Goal: Task Accomplishment & Management: Manage account settings

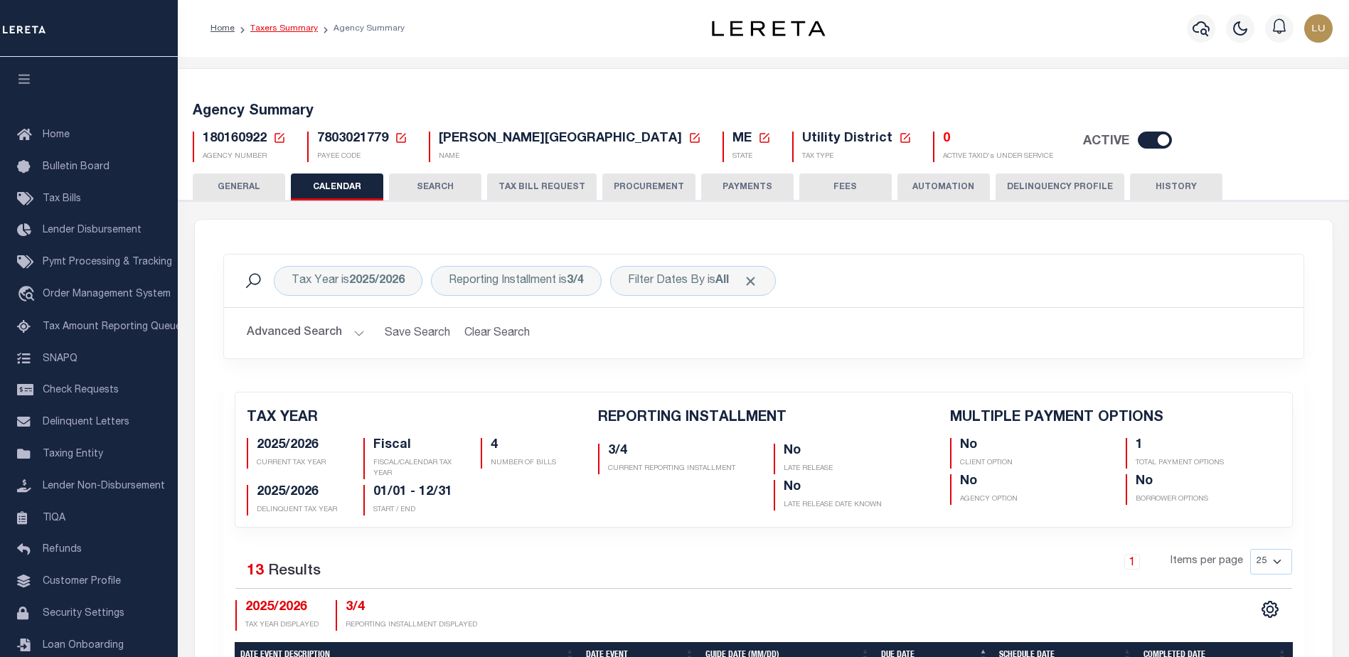
click at [304, 31] on link "Taxers Summary" at bounding box center [284, 28] width 68 height 9
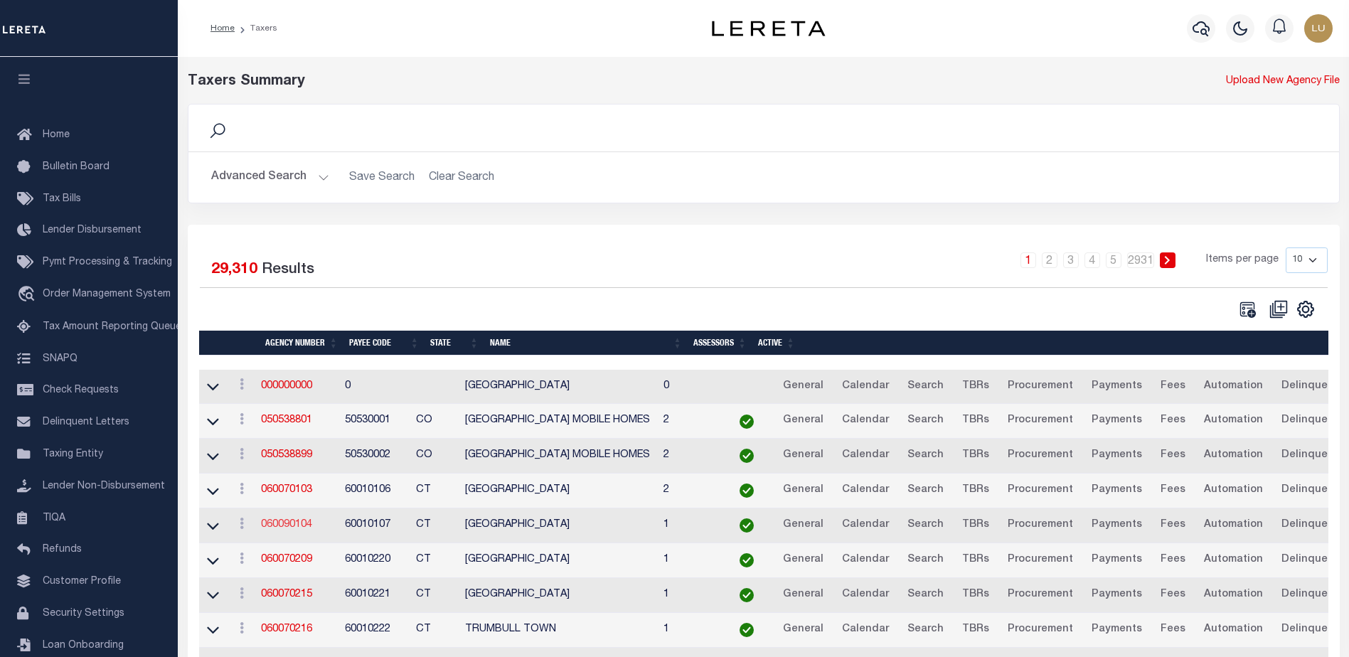
click at [277, 526] on link "060090104" at bounding box center [286, 525] width 51 height 10
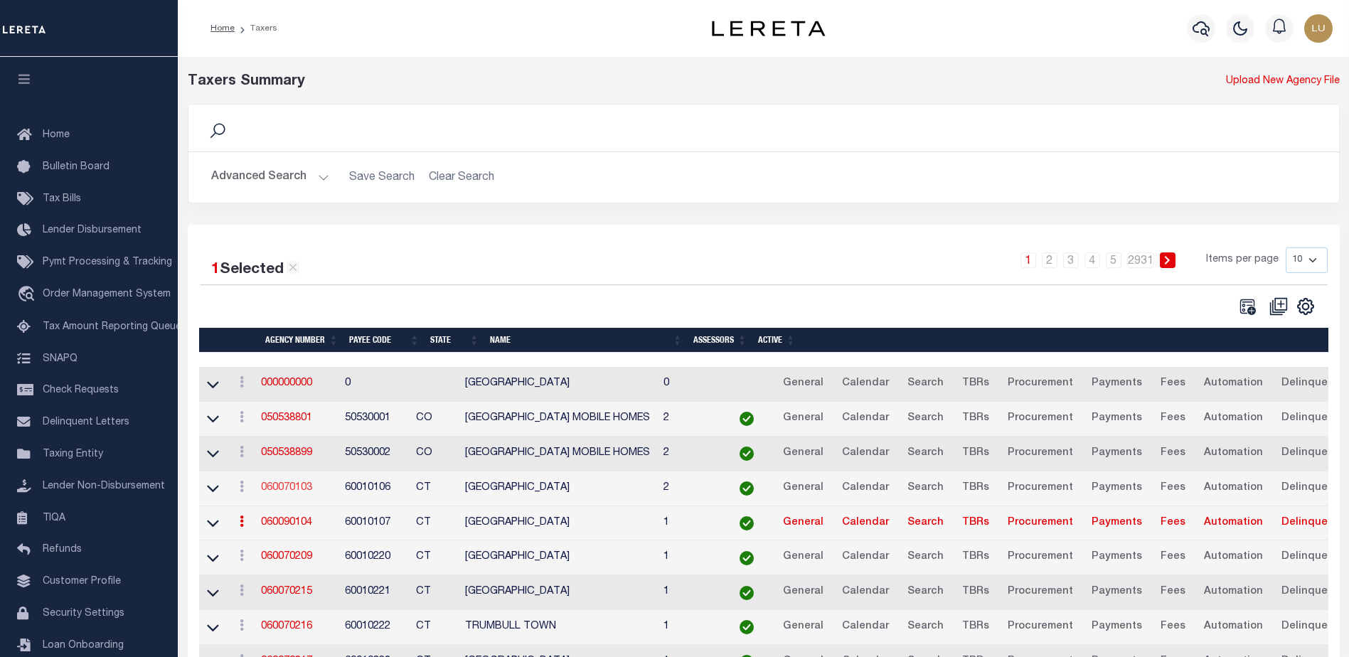
click at [287, 488] on link "060070103" at bounding box center [286, 488] width 51 height 10
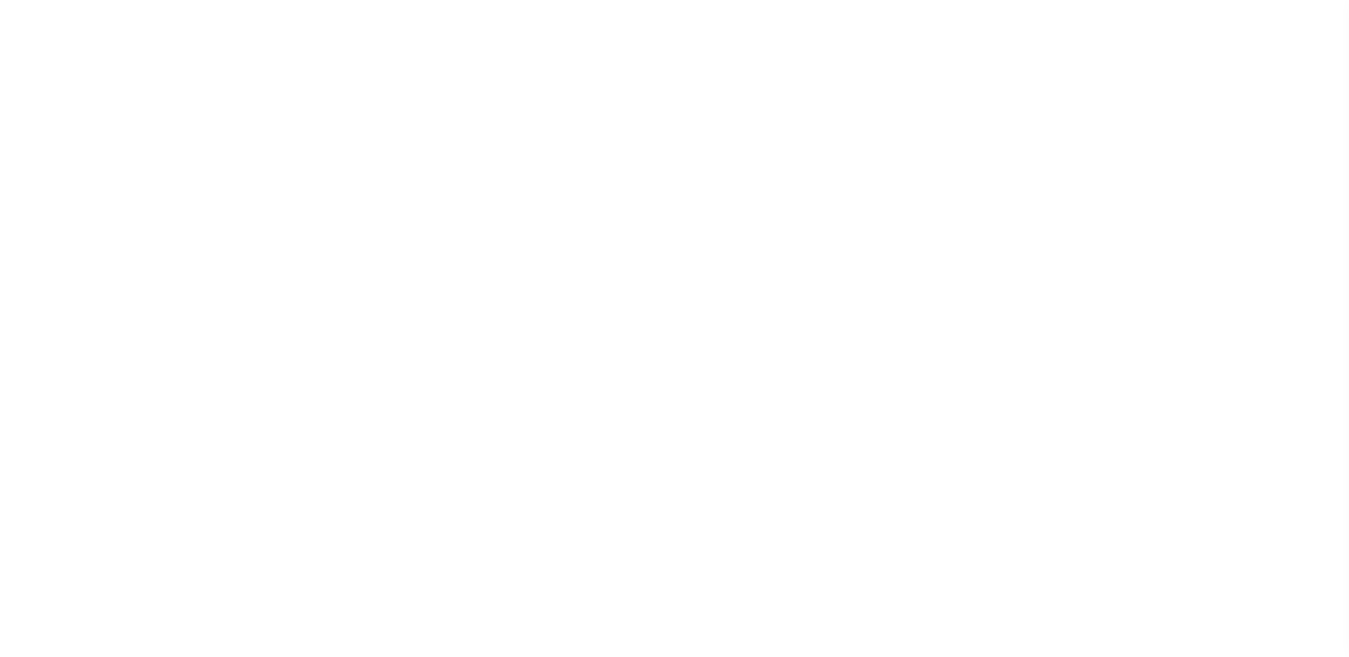
select select
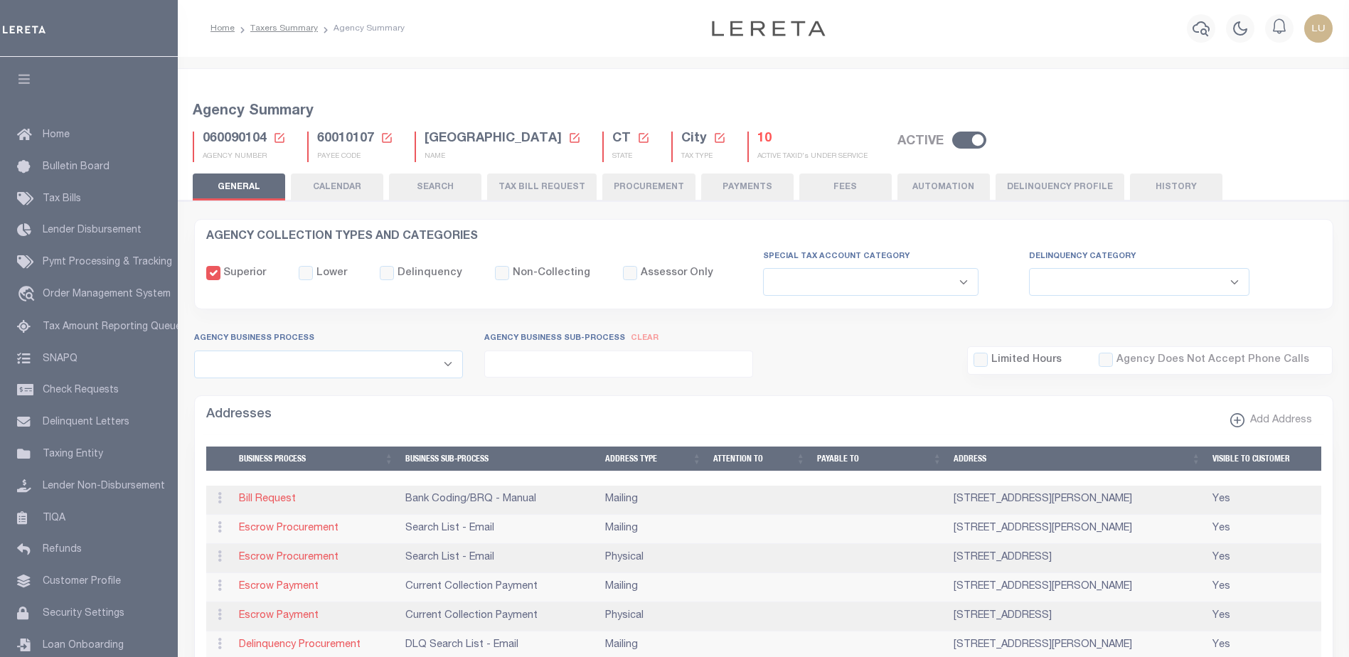
select select
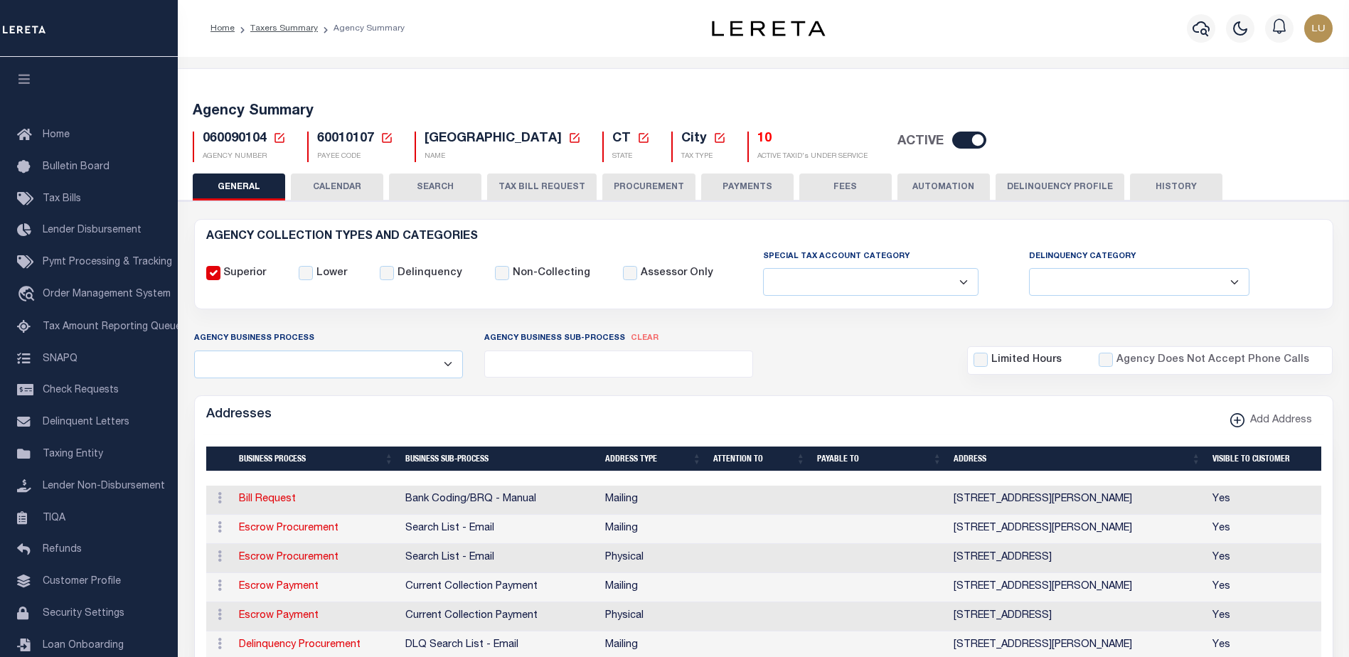
click at [368, 188] on button "CALENDAR" at bounding box center [337, 187] width 92 height 27
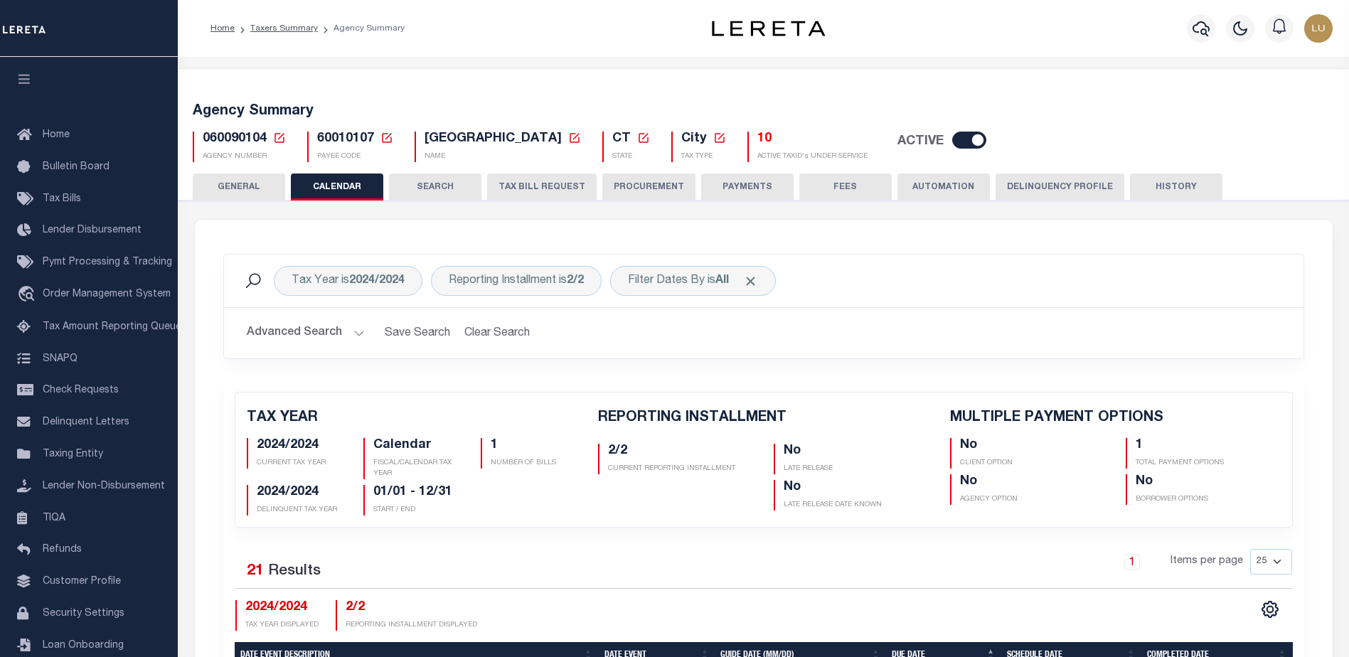
checkbox input "false"
type input "1"
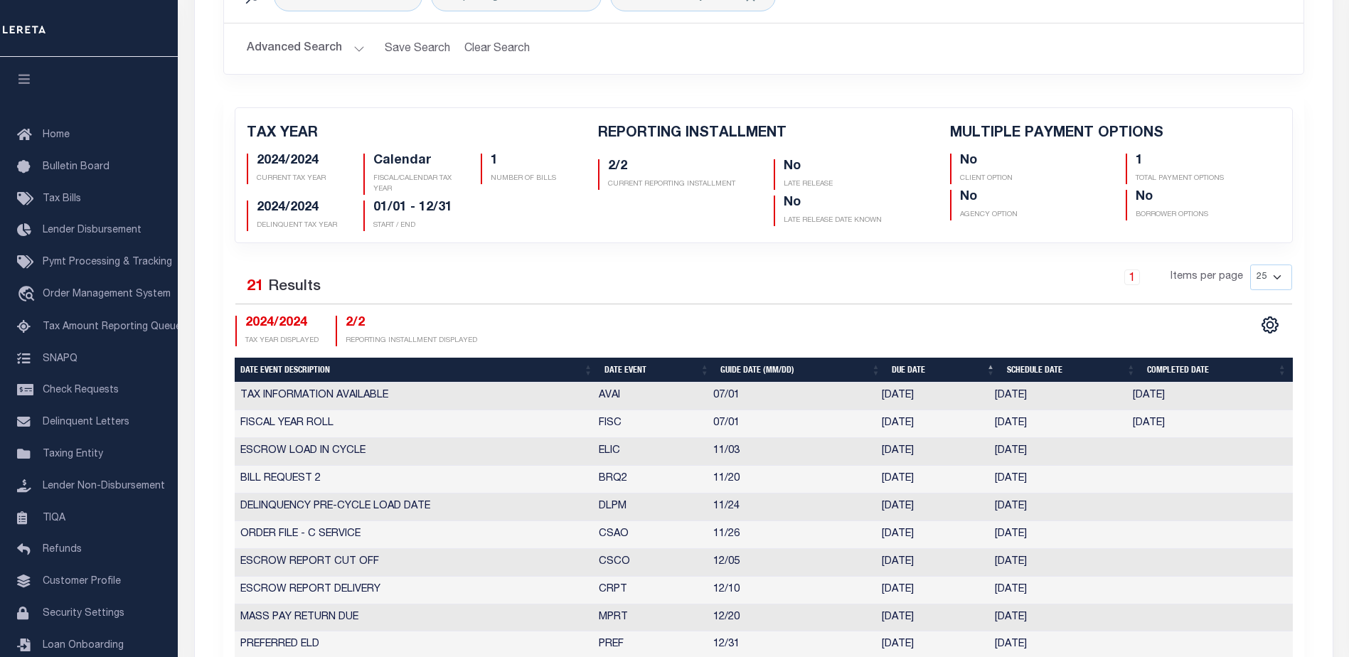
scroll to position [142, 0]
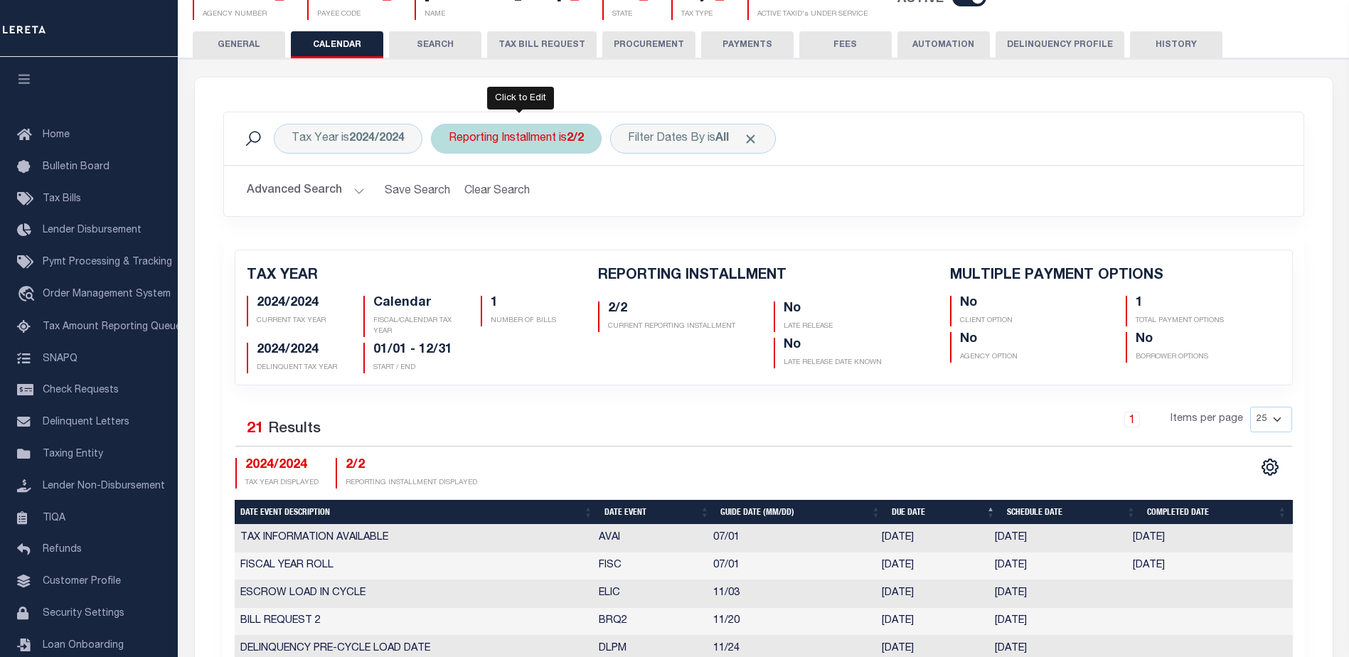
click at [518, 137] on div "Reporting Installment is 2/2" at bounding box center [516, 139] width 171 height 30
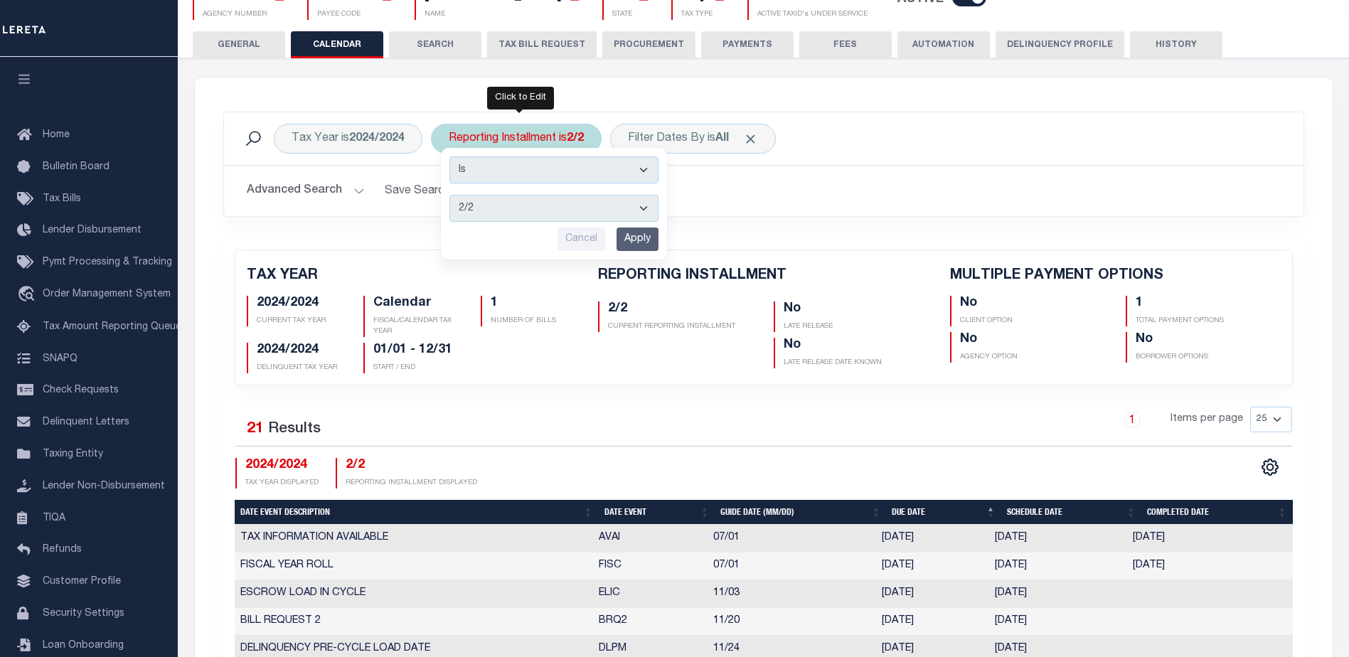
click at [513, 215] on select "1/2 2/2" at bounding box center [554, 208] width 209 height 27
select select "1/2"
click at [450, 195] on select "1/2 2/2" at bounding box center [554, 208] width 209 height 27
click at [639, 252] on div "Is Contains 1/2 2/2 Cancel Apply" at bounding box center [554, 204] width 226 height 112
click at [638, 238] on input "Apply" at bounding box center [638, 239] width 42 height 23
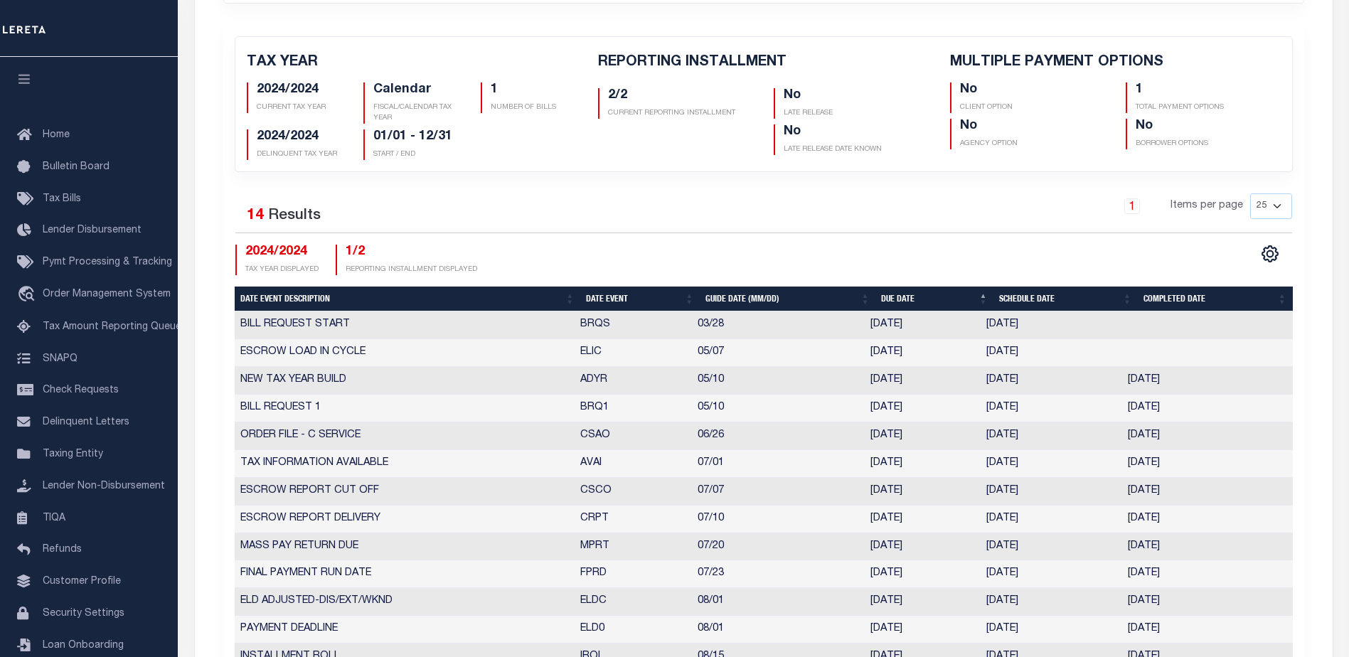
scroll to position [640, 0]
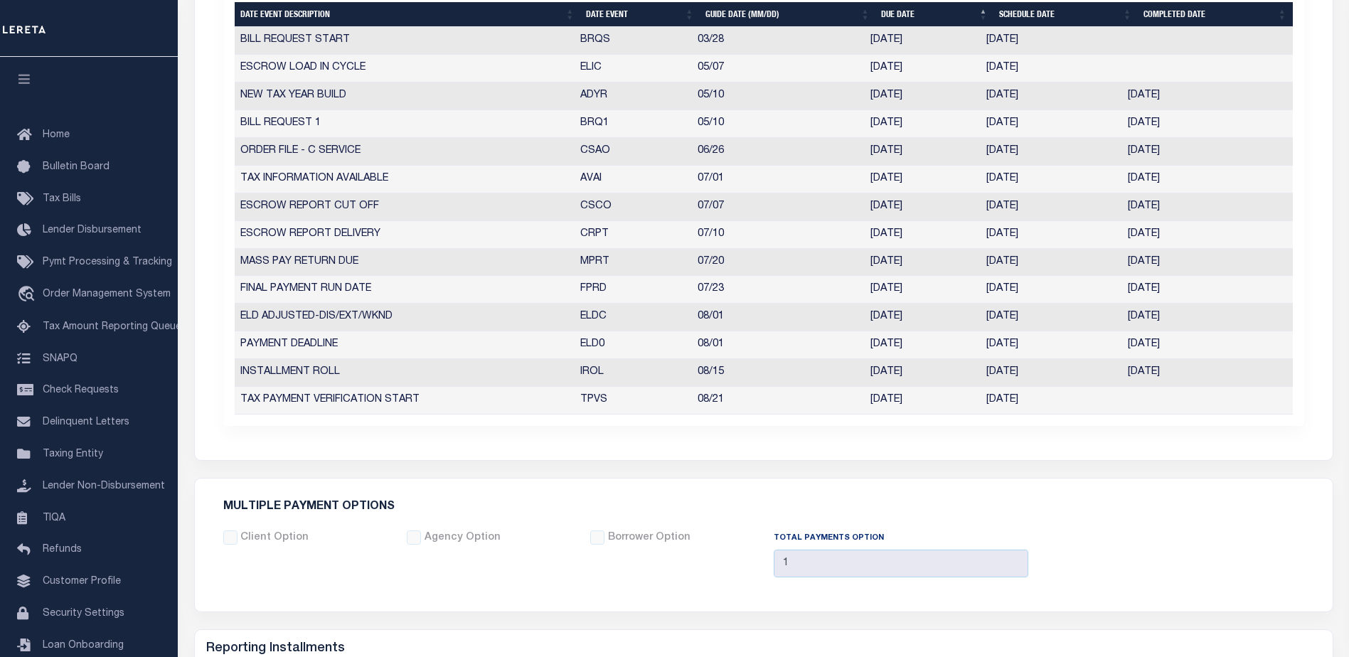
drag, startPoint x: 992, startPoint y: 371, endPoint x: 1058, endPoint y: 373, distance: 66.2
click at [1057, 373] on td "08/15/2025" at bounding box center [1052, 373] width 142 height 28
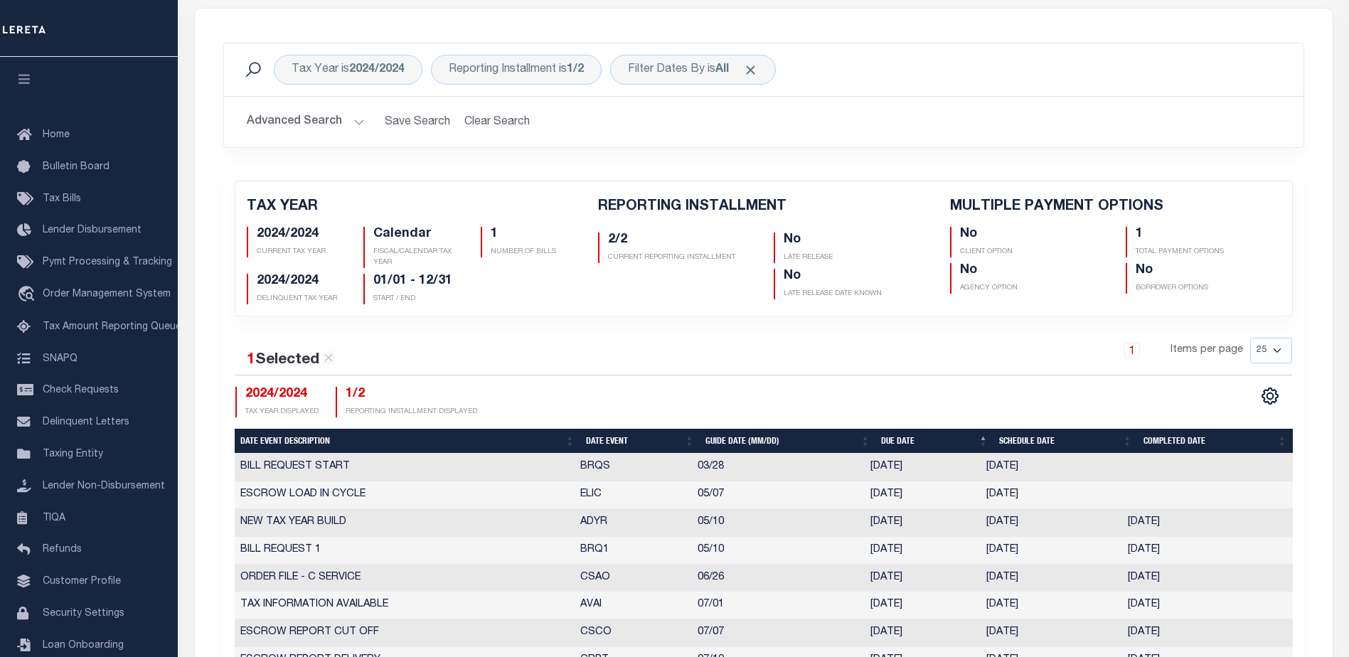
scroll to position [0, 0]
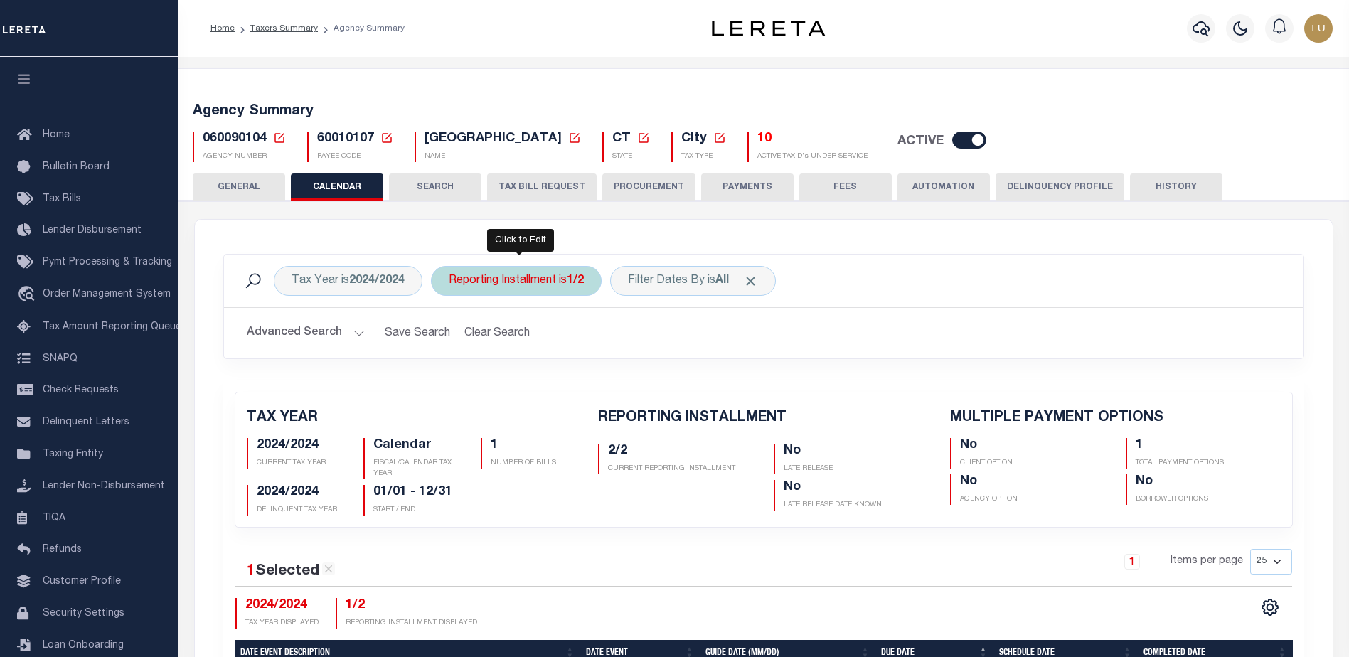
click at [565, 285] on div "Reporting Installment is 1/2" at bounding box center [516, 281] width 171 height 30
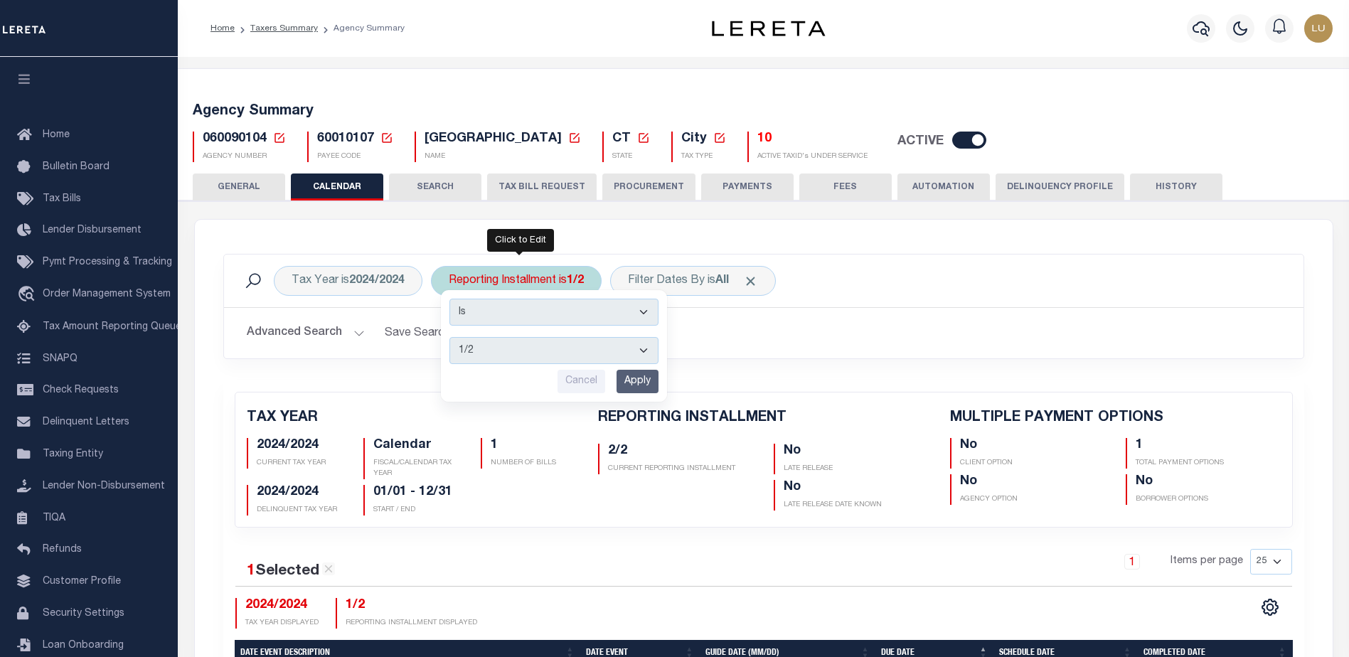
click at [543, 344] on select "1/2 2/2" at bounding box center [554, 350] width 209 height 27
select select "2/2"
click at [450, 337] on select "1/2 2/2" at bounding box center [554, 350] width 209 height 27
click at [637, 378] on input "Apply" at bounding box center [638, 381] width 42 height 23
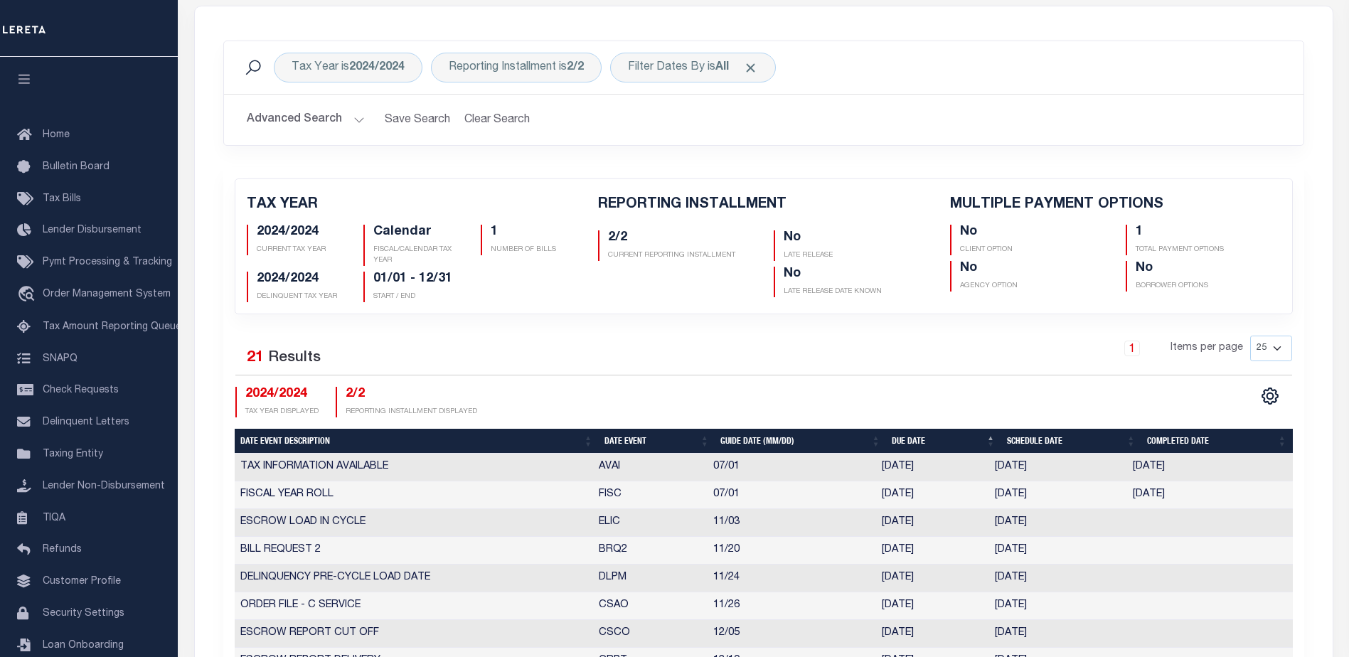
scroll to position [427, 0]
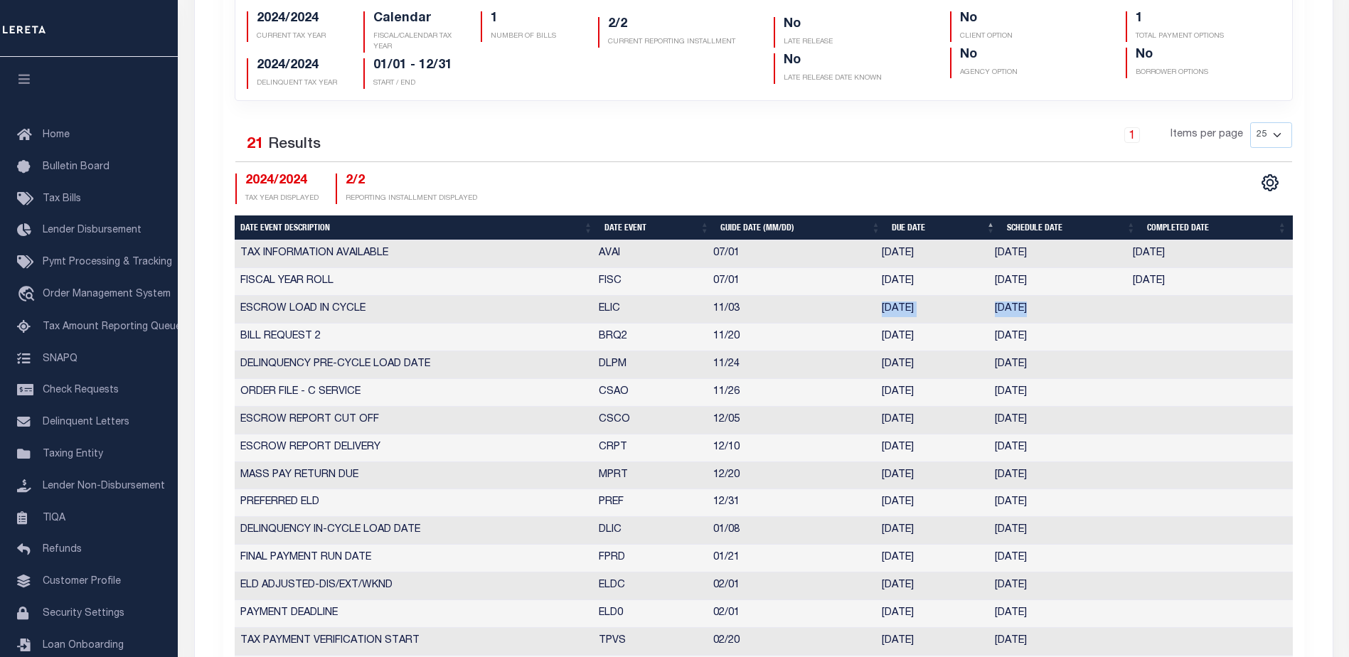
drag, startPoint x: 860, startPoint y: 308, endPoint x: 1136, endPoint y: 313, distance: 276.0
click at [1136, 313] on tr "ESCROW LOAD IN CYCLE ELIC 11/03 11/03/2025 11/03/2025 10017814" at bounding box center [764, 310] width 1058 height 28
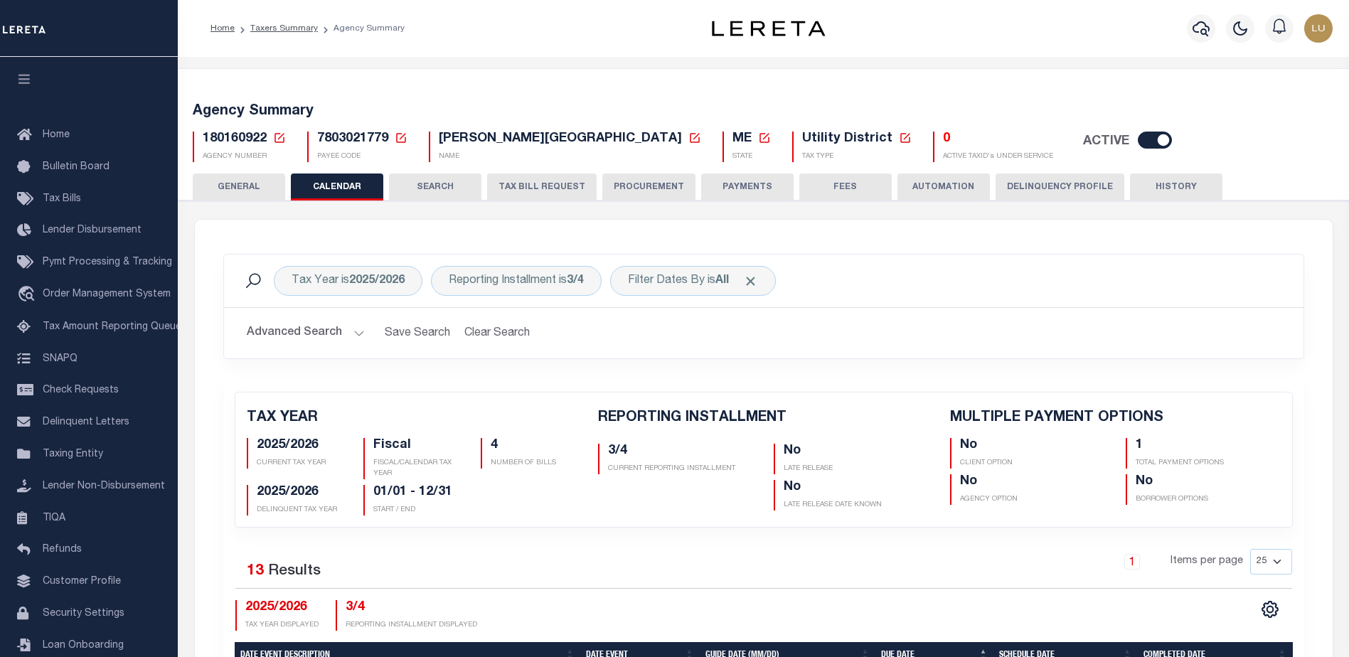
click at [277, 134] on icon at bounding box center [279, 138] width 13 height 13
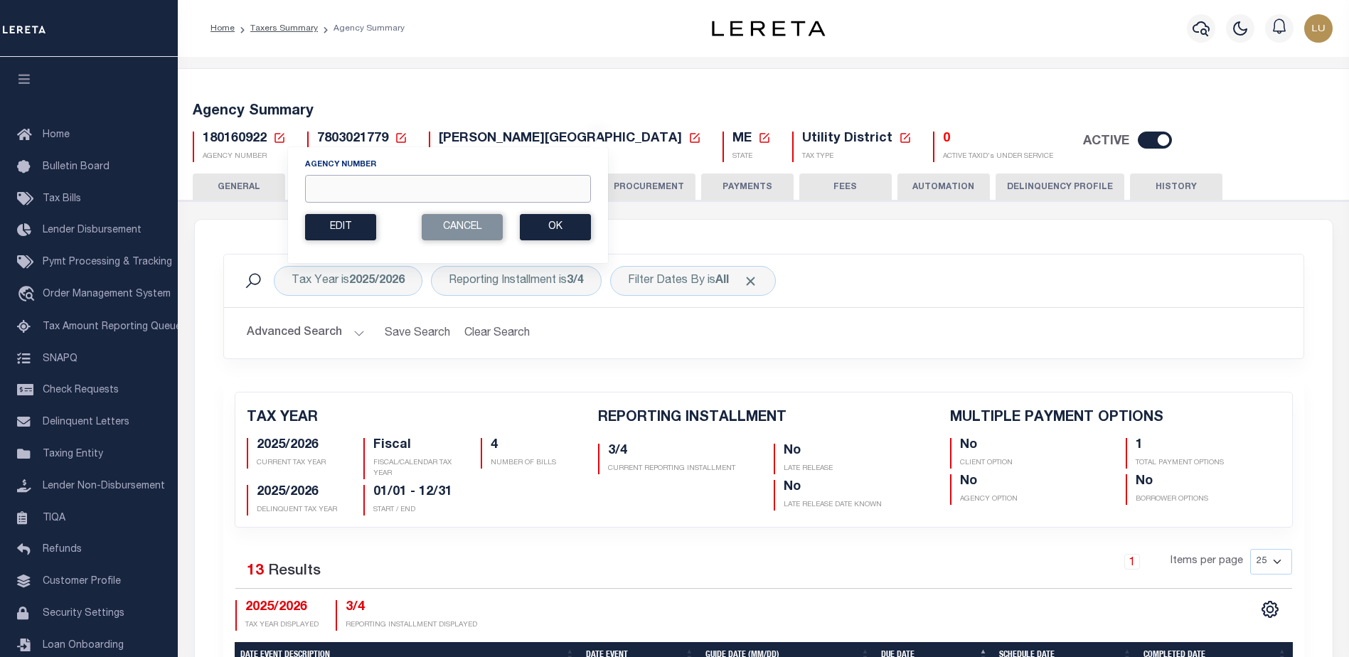
click at [371, 176] on input "Agency Number" at bounding box center [448, 189] width 286 height 28
paste input "180090204"
type input "180090204"
click at [551, 234] on button "Ok" at bounding box center [555, 227] width 71 height 26
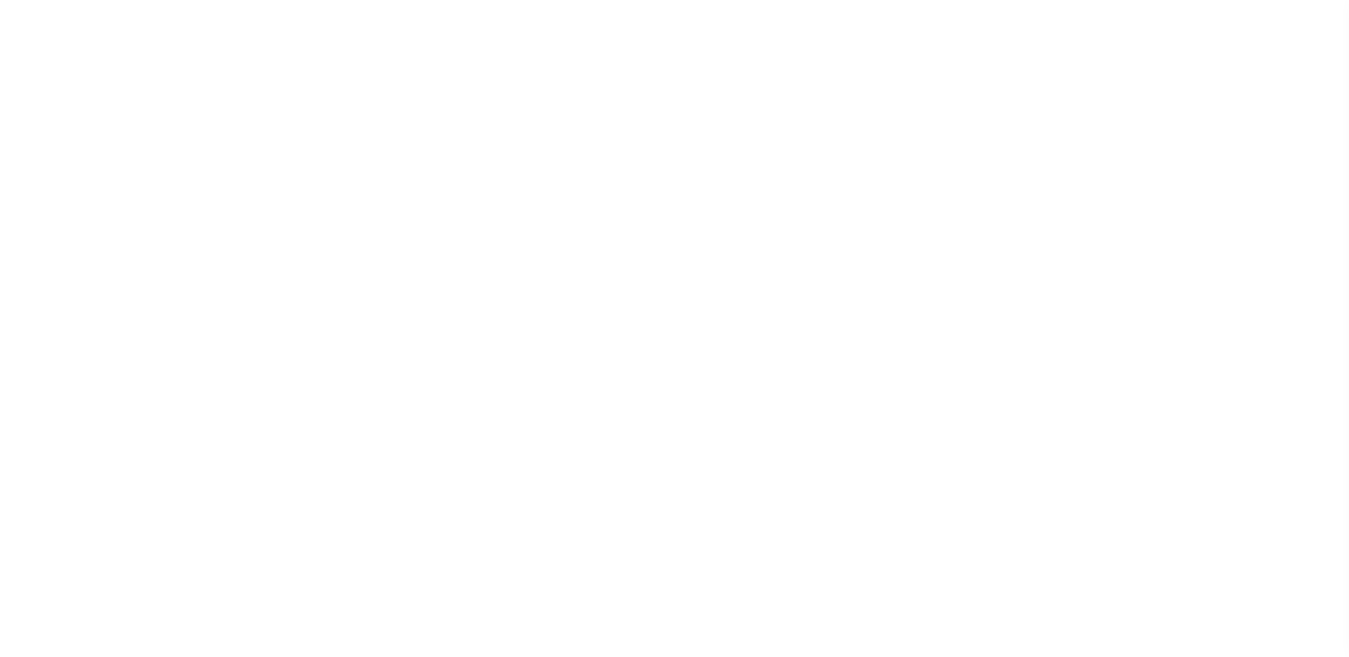
checkbox input "false"
type input "1"
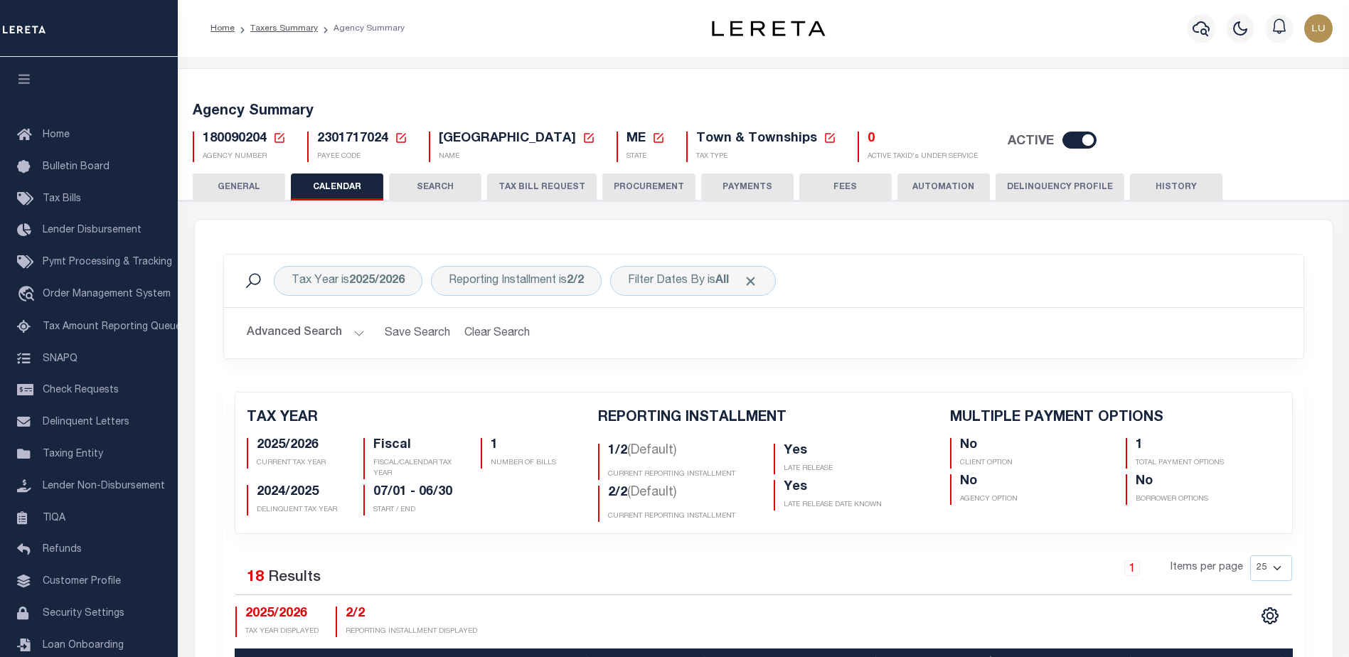
click at [964, 428] on div "MULTIPLE PAYMENT OPTIONS No CLIENT OPTION 1 TOTAL PAYMENT OPTIONS No AGENCY OPT…" at bounding box center [1116, 466] width 352 height 112
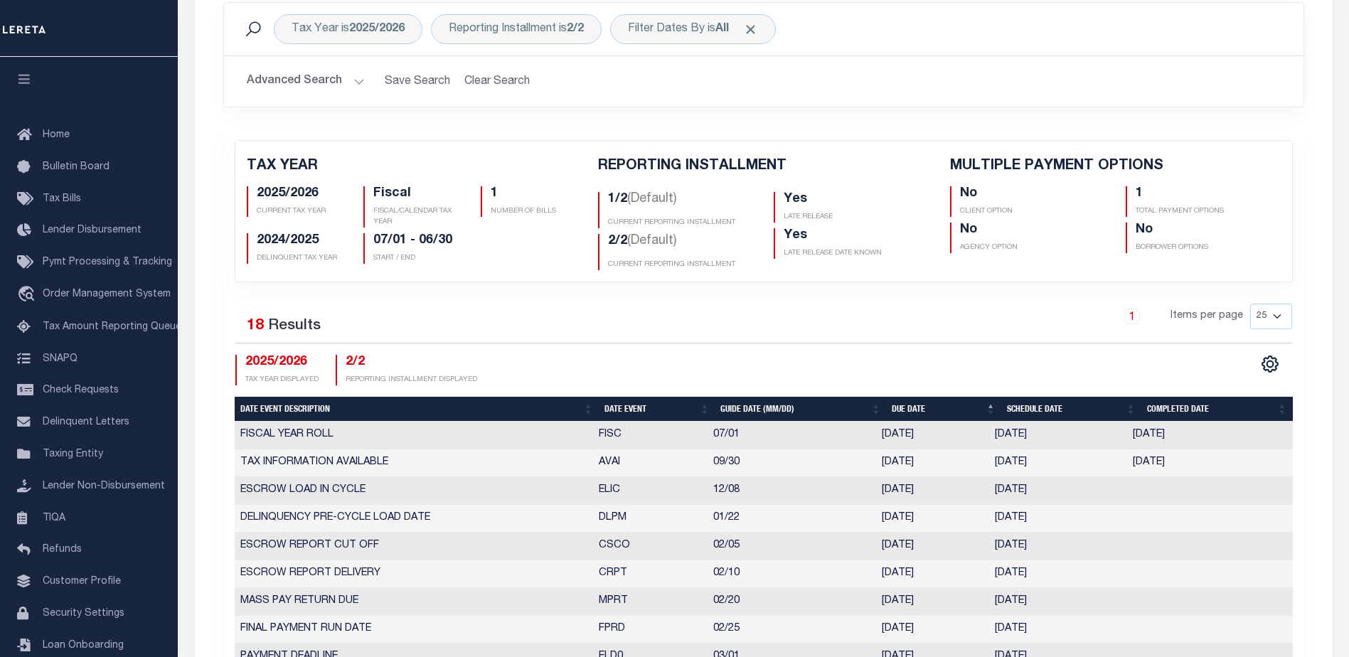
scroll to position [38, 0]
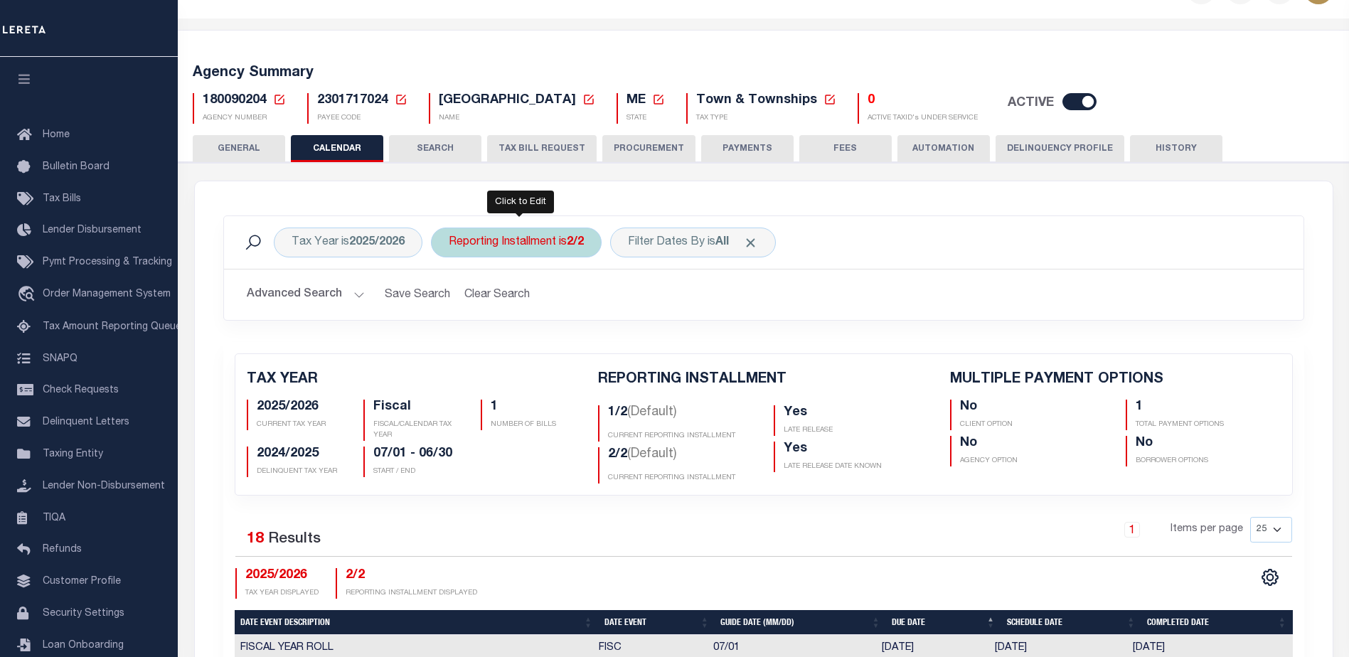
click at [551, 245] on div "Reporting Installment is 2/2" at bounding box center [516, 243] width 171 height 30
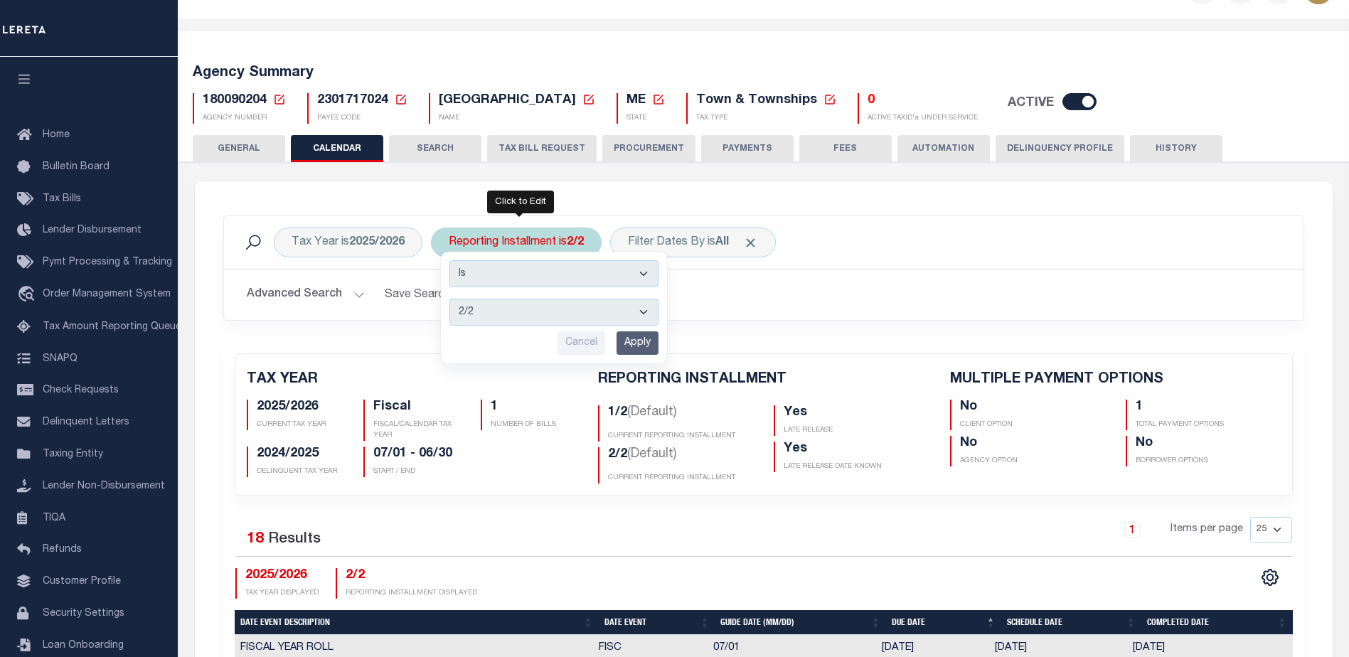
click at [542, 314] on select "1/2 2/2" at bounding box center [554, 312] width 209 height 27
select select "1/2"
click at [450, 299] on select "1/2 2/2" at bounding box center [554, 312] width 209 height 27
click at [641, 347] on input "Apply" at bounding box center [638, 342] width 42 height 23
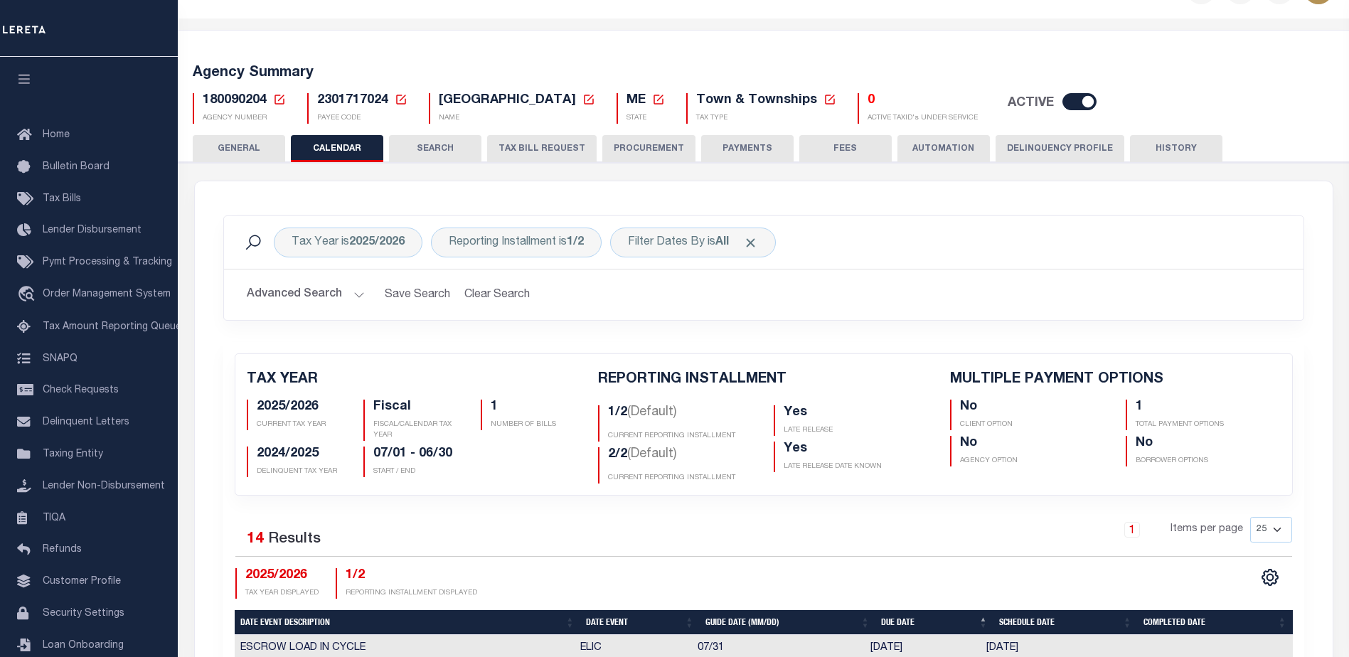
scroll to position [663, 0]
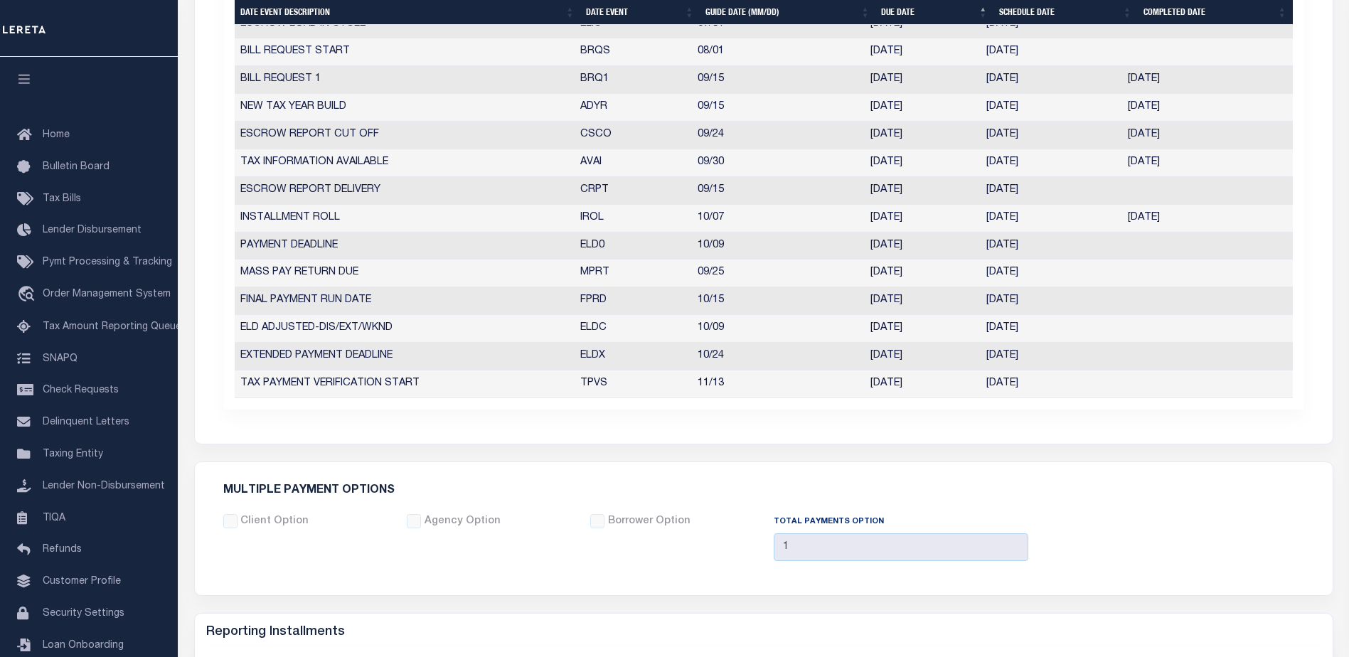
drag, startPoint x: 892, startPoint y: 329, endPoint x: 1053, endPoint y: 329, distance: 161.5
click at [1053, 329] on tr "ELD ADJUSTED-DIS/EXT/WKND ELDC 10/09 10/24/2025 10/24/2025 6750975" at bounding box center [764, 329] width 1058 height 28
click at [982, 252] on td "10/09/2025" at bounding box center [1052, 247] width 142 height 28
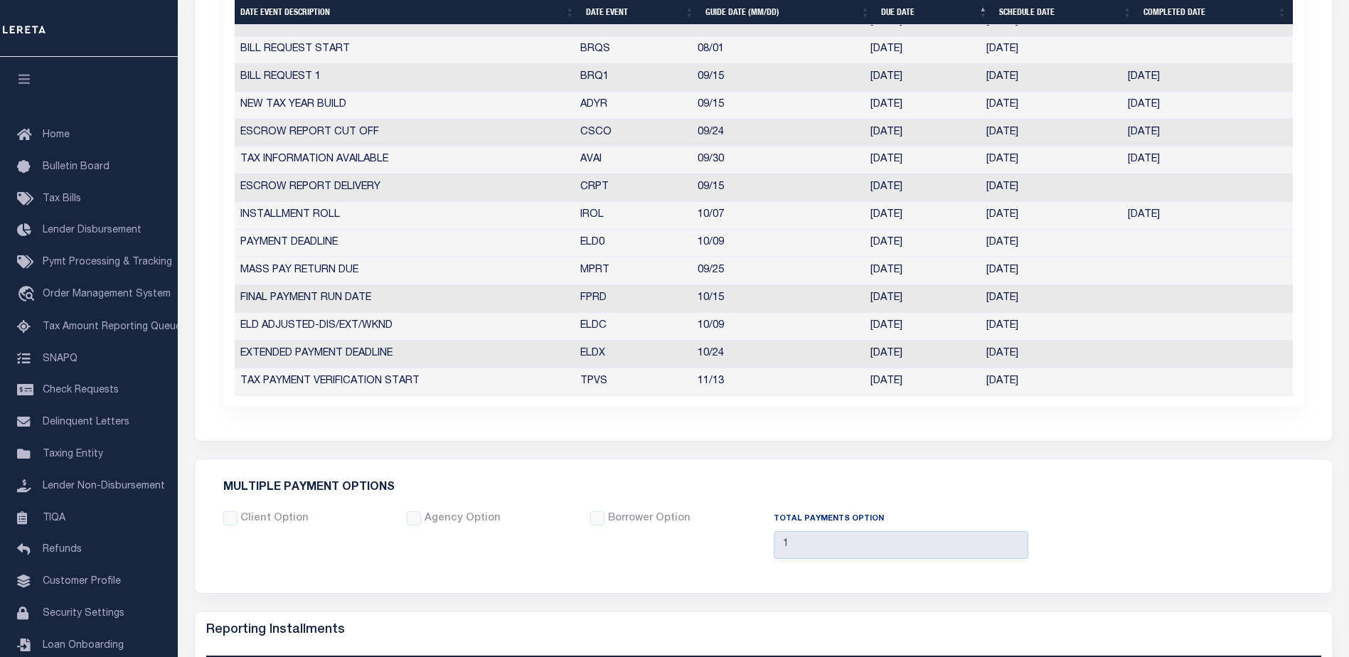
scroll to position [661, 0]
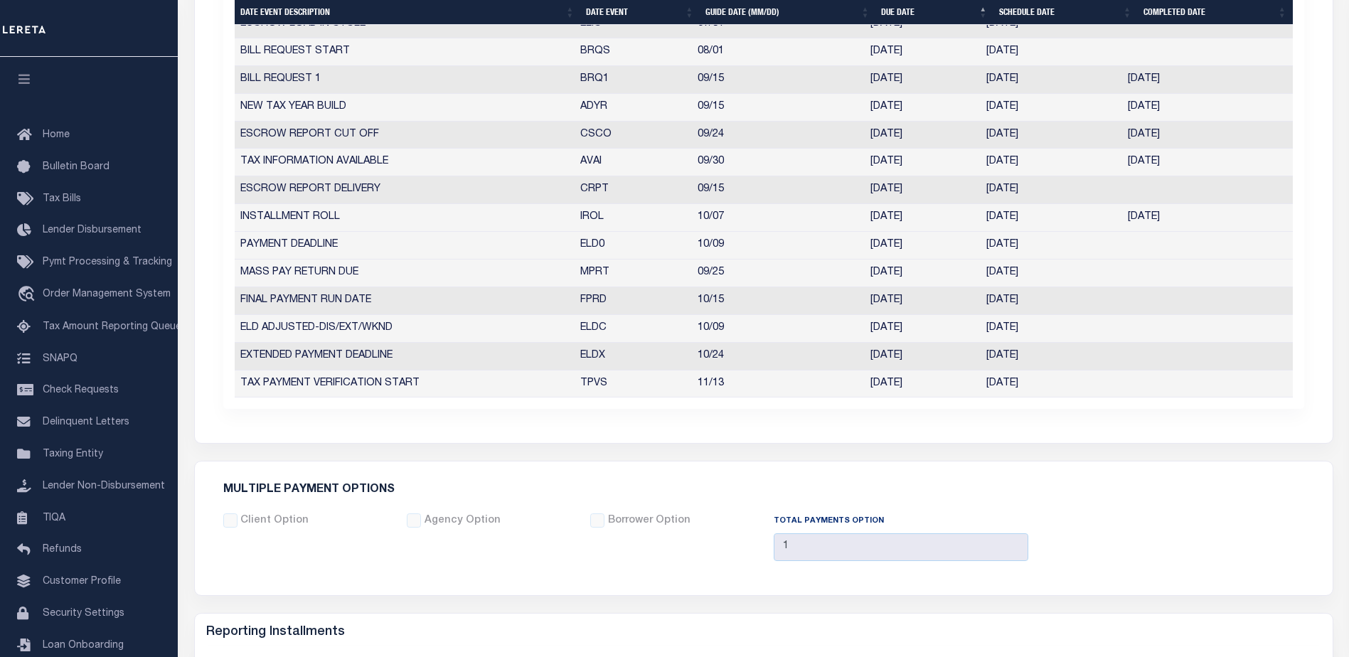
drag, startPoint x: 981, startPoint y: 240, endPoint x: 1052, endPoint y: 246, distance: 71.4
click at [1052, 246] on td "10/09/2025" at bounding box center [1052, 246] width 142 height 28
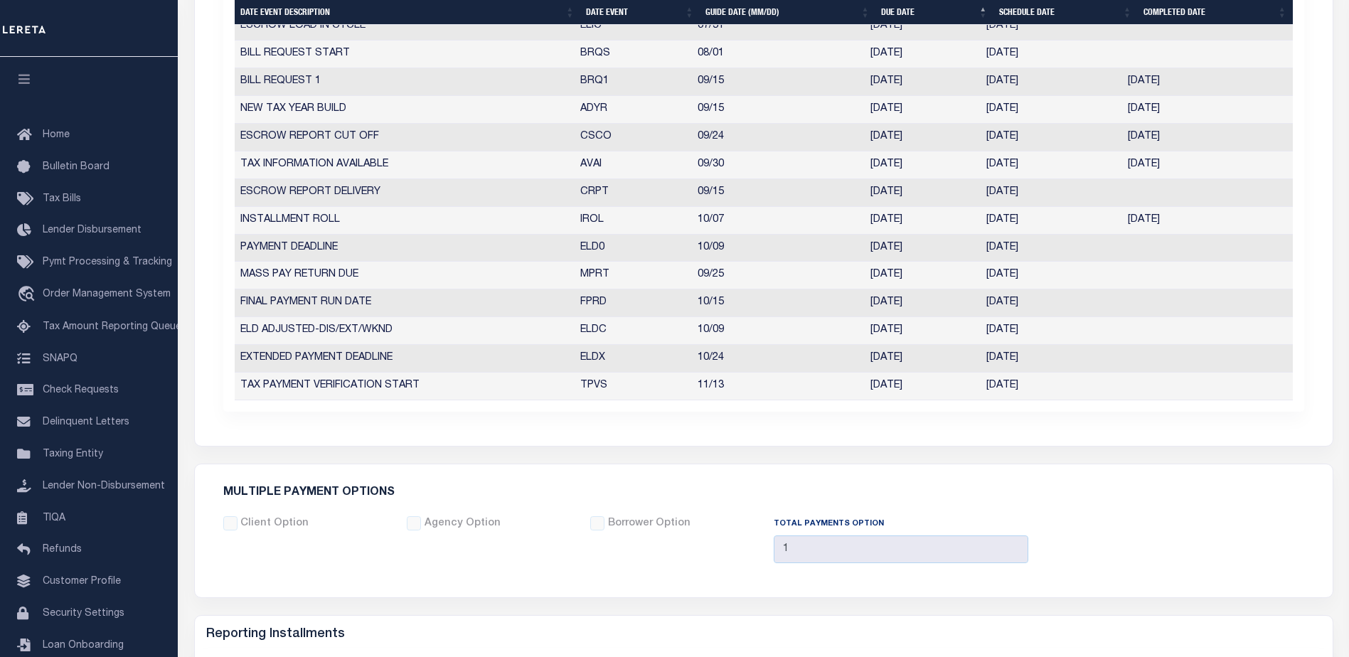
scroll to position [663, 0]
click at [905, 325] on td "[DATE]" at bounding box center [923, 329] width 116 height 28
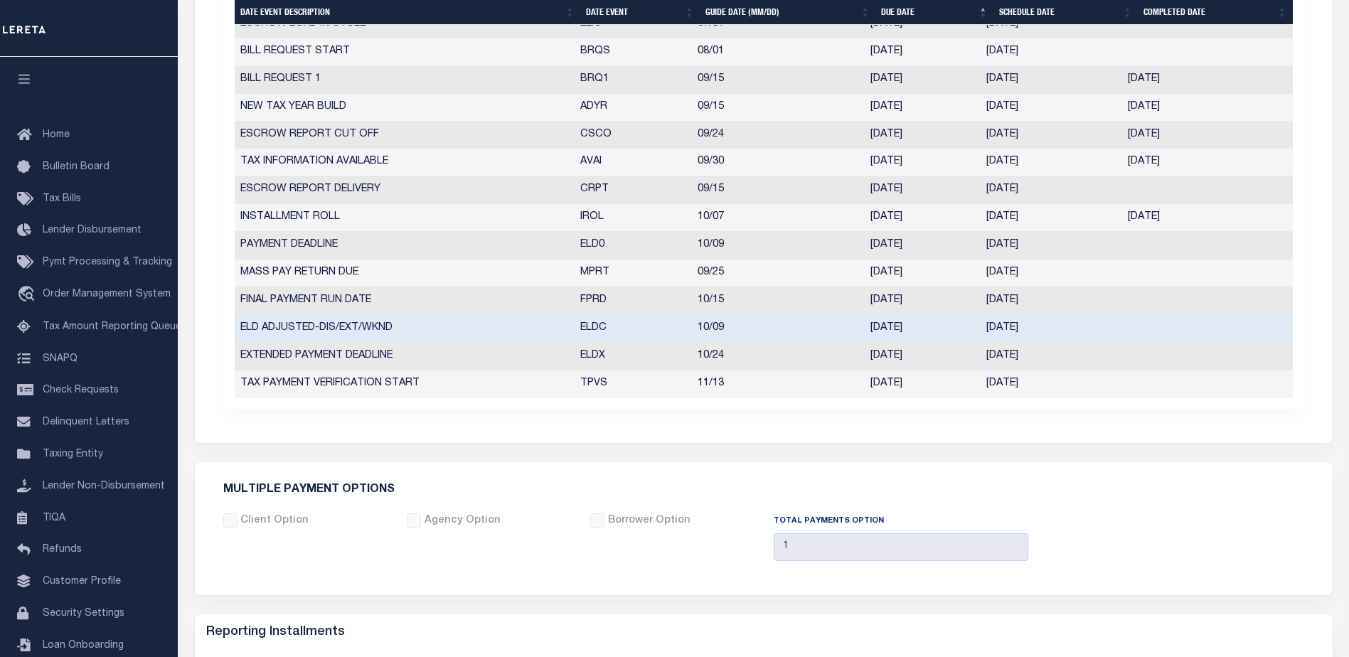
drag, startPoint x: 1063, startPoint y: 354, endPoint x: 238, endPoint y: 324, distance: 825.7
click at [238, 324] on tbody "ESCROW LOAD IN CYCLE ELIC 07/31 07/31/2025 07/31/2025 783568 BILL REQUEST START…" at bounding box center [764, 204] width 1058 height 387
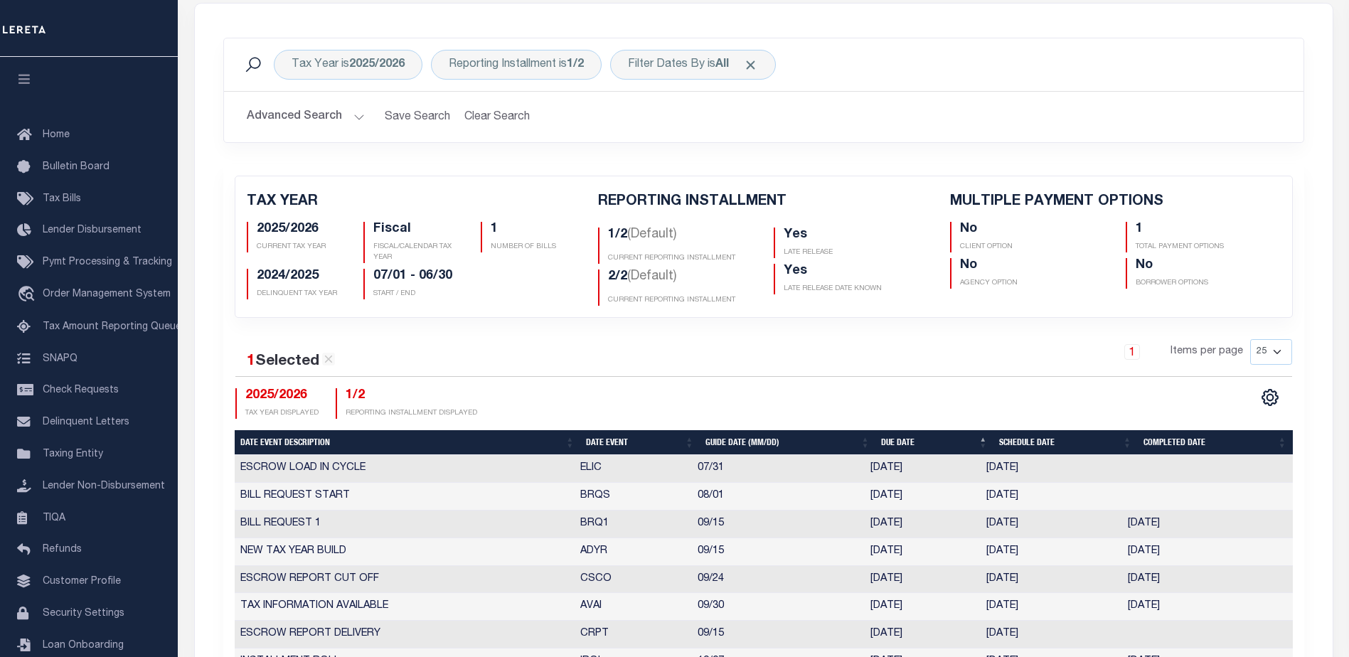
scroll to position [0, 0]
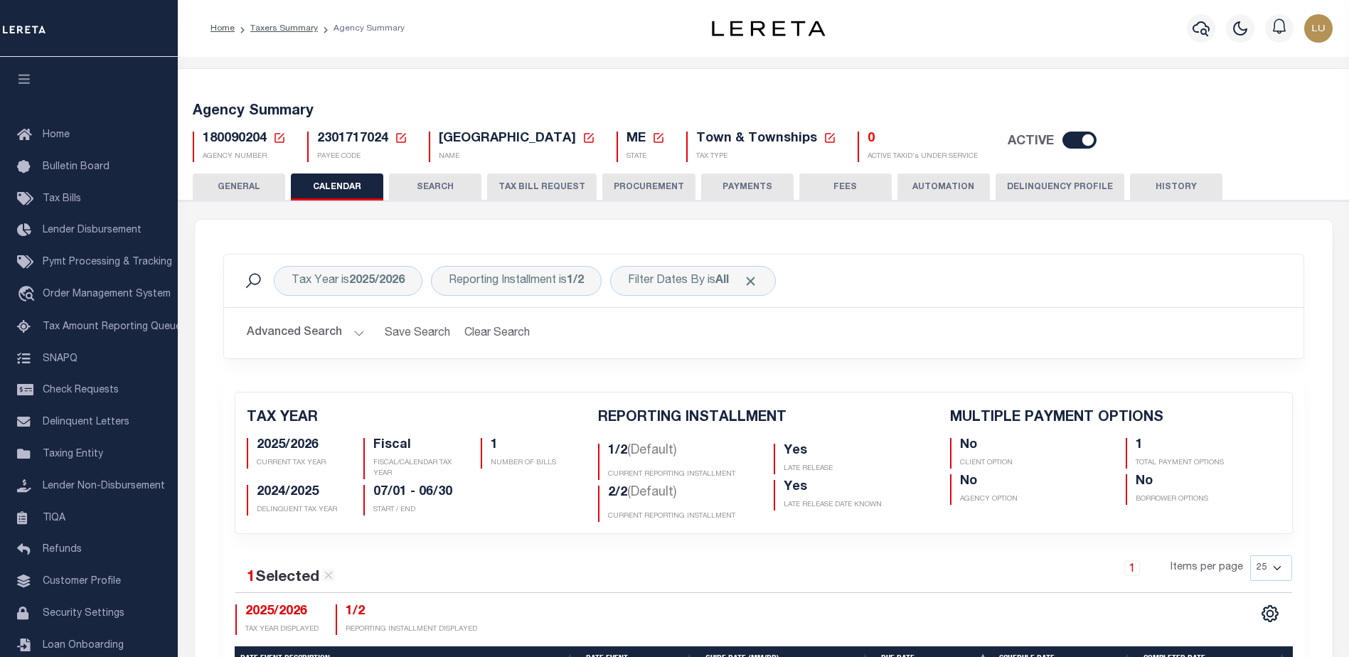
click at [285, 134] on icon at bounding box center [279, 138] width 13 height 13
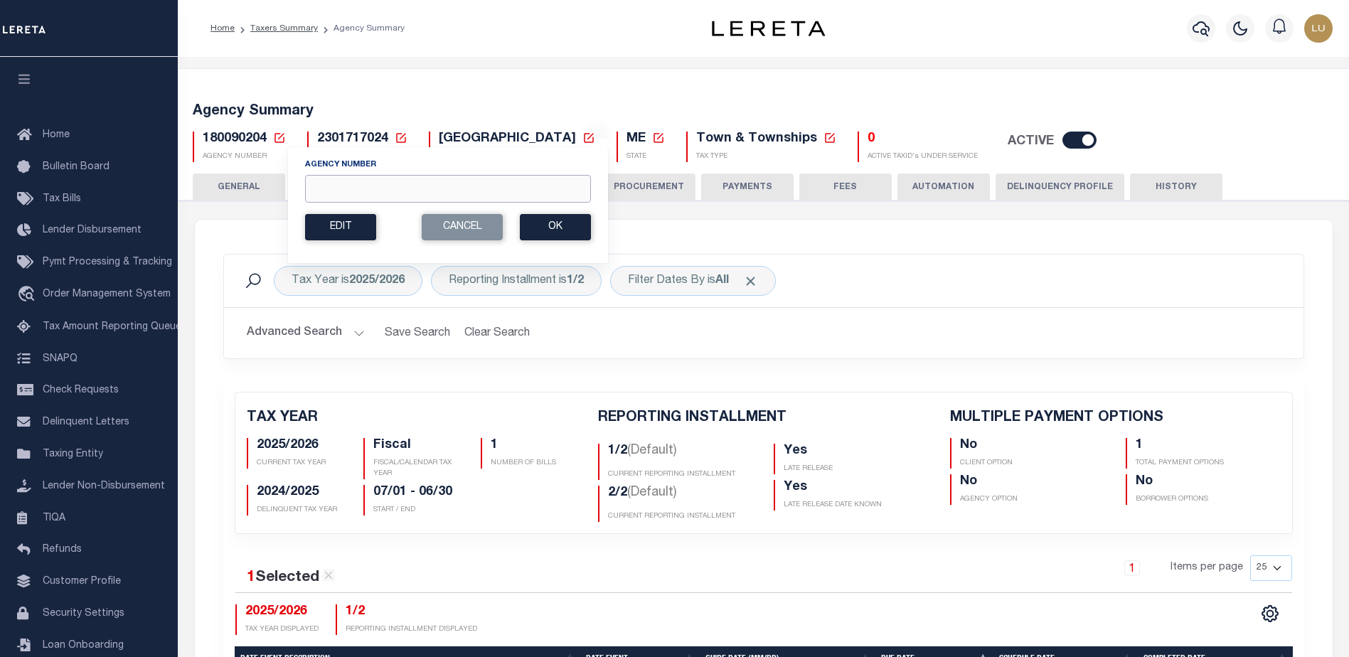
click at [456, 194] on input "Agency Number" at bounding box center [448, 189] width 286 height 28
paste input "180090206"
type input "180090206"
click at [578, 229] on button "Ok" at bounding box center [555, 227] width 71 height 26
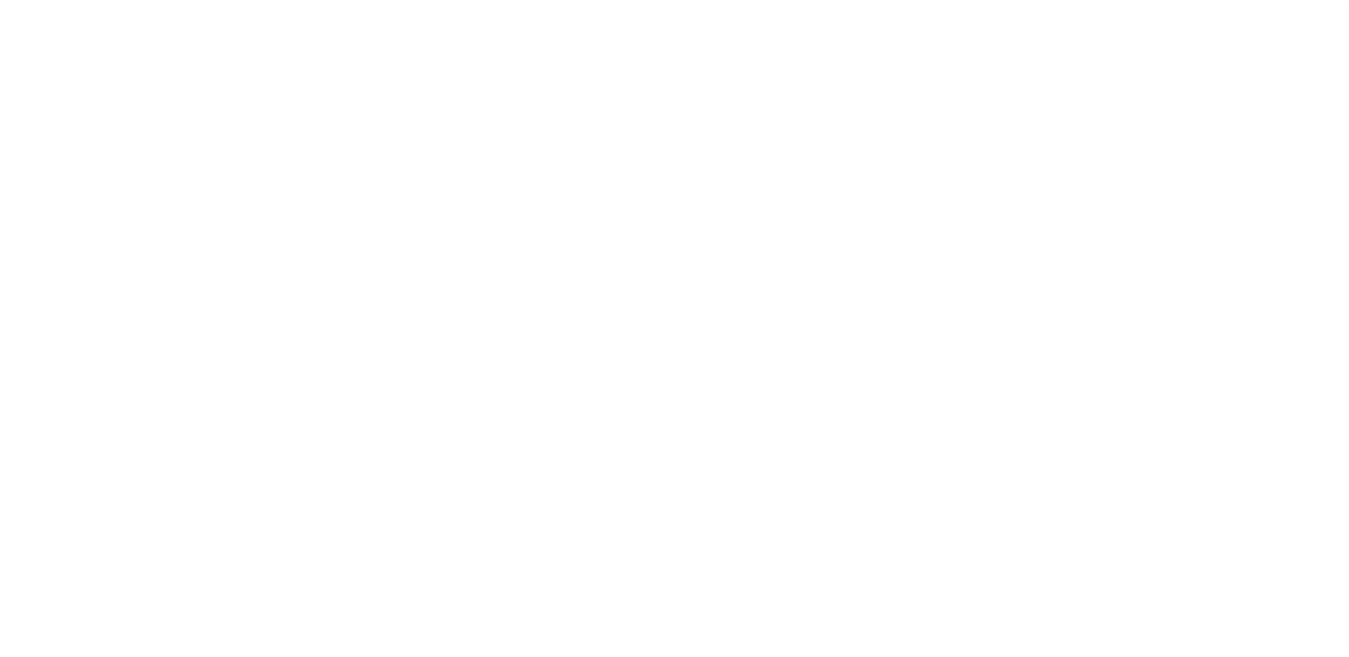
checkbox input "false"
type input "1"
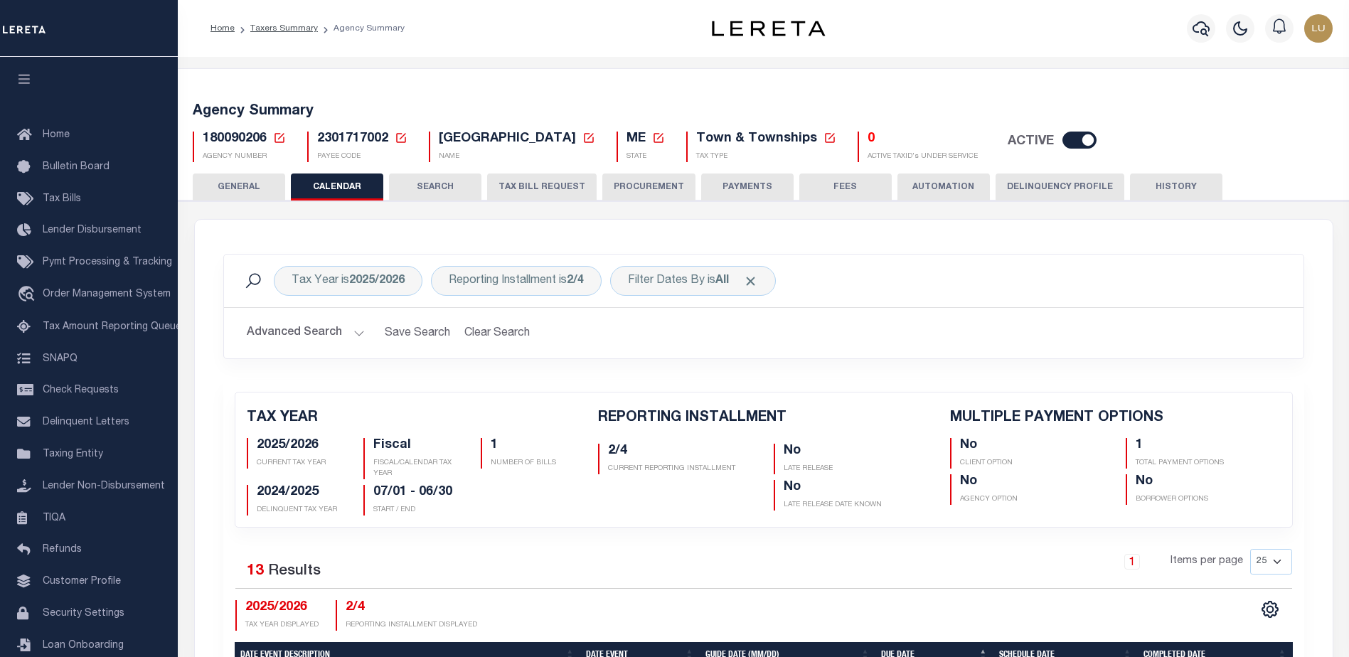
click at [284, 136] on icon at bounding box center [279, 138] width 13 height 13
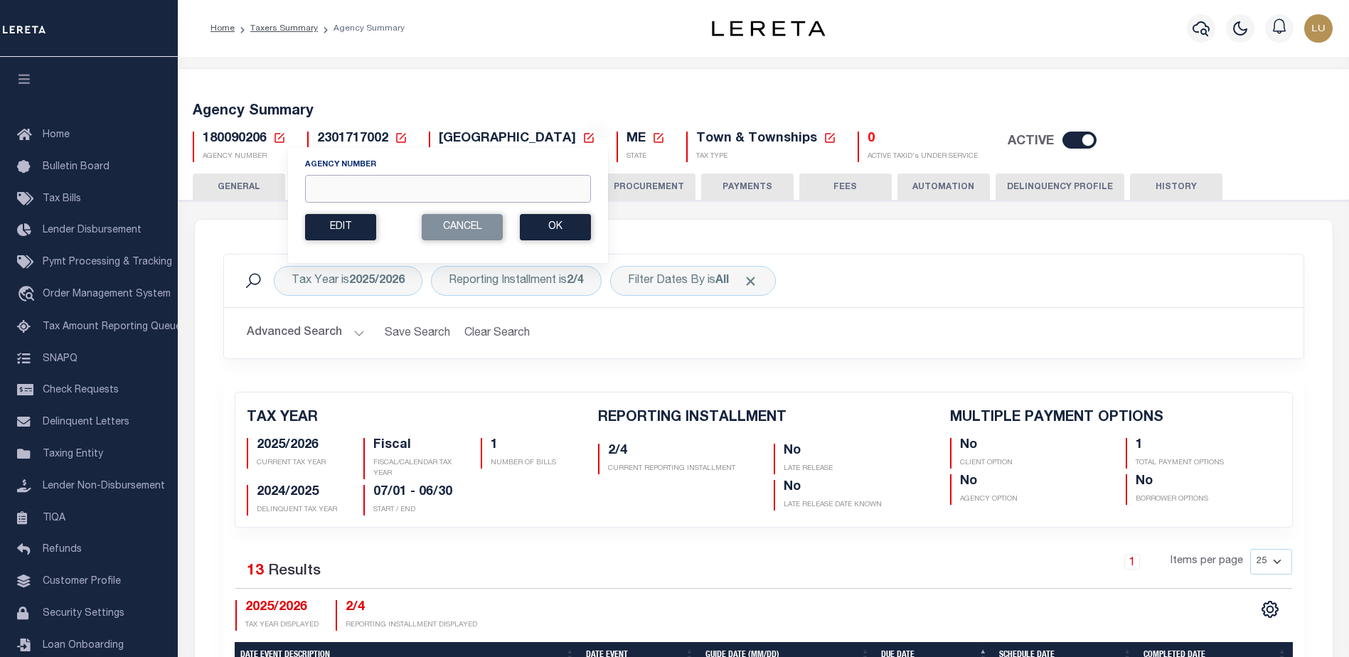
drag, startPoint x: 360, startPoint y: 180, endPoint x: 386, endPoint y: 186, distance: 26.4
click at [360, 180] on input "Agency Number" at bounding box center [448, 189] width 286 height 28
paste input "060010105"
type input "060010105"
click at [558, 229] on button "Ok" at bounding box center [555, 227] width 71 height 26
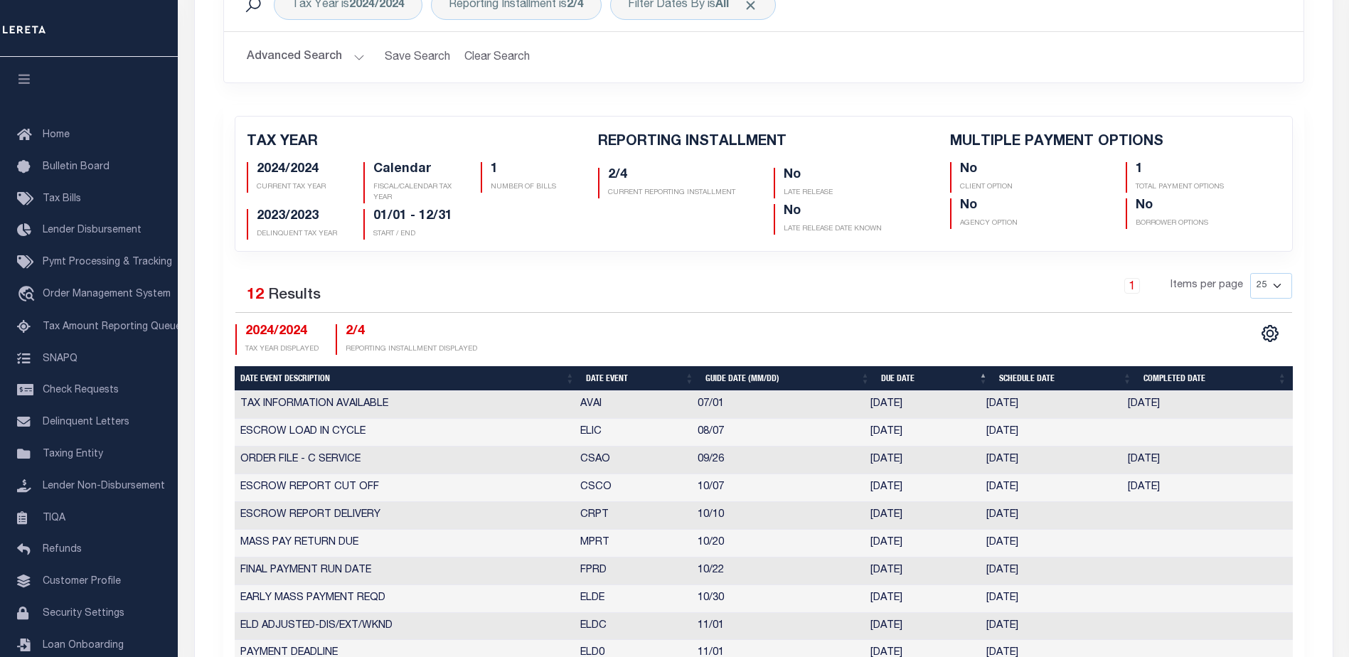
scroll to position [63, 0]
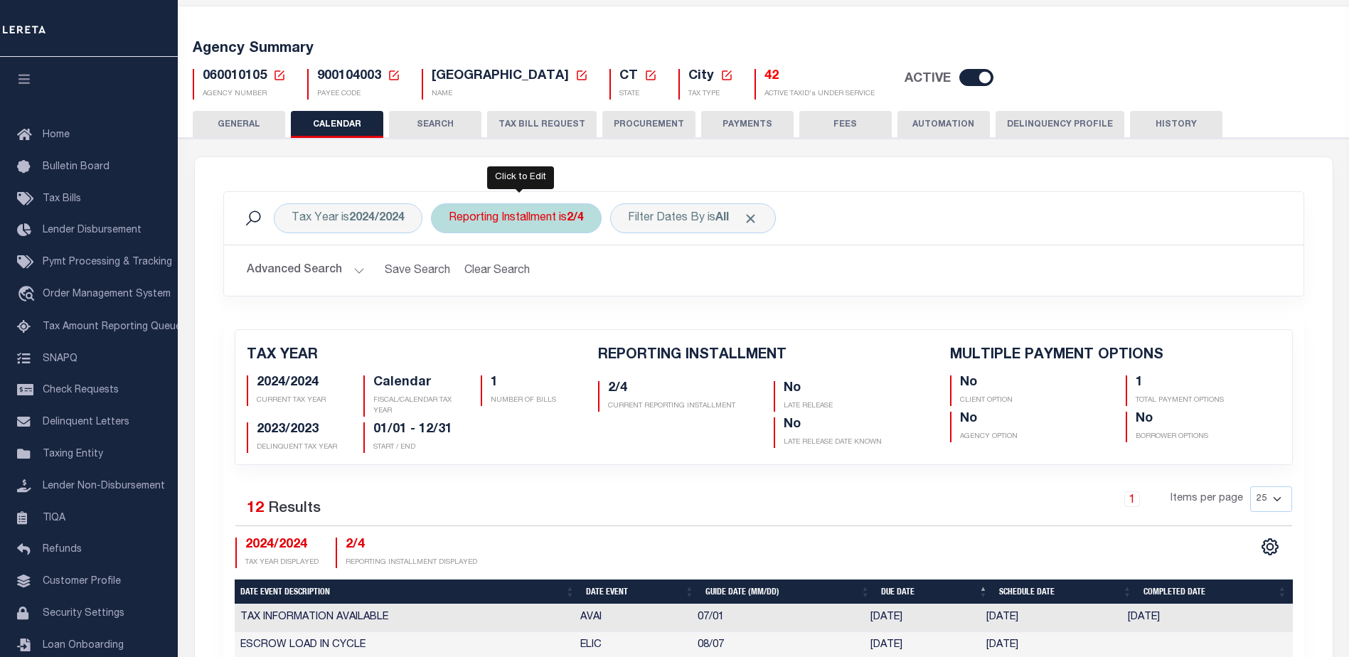
click at [531, 220] on div "Reporting Installment is 2/4" at bounding box center [516, 218] width 171 height 30
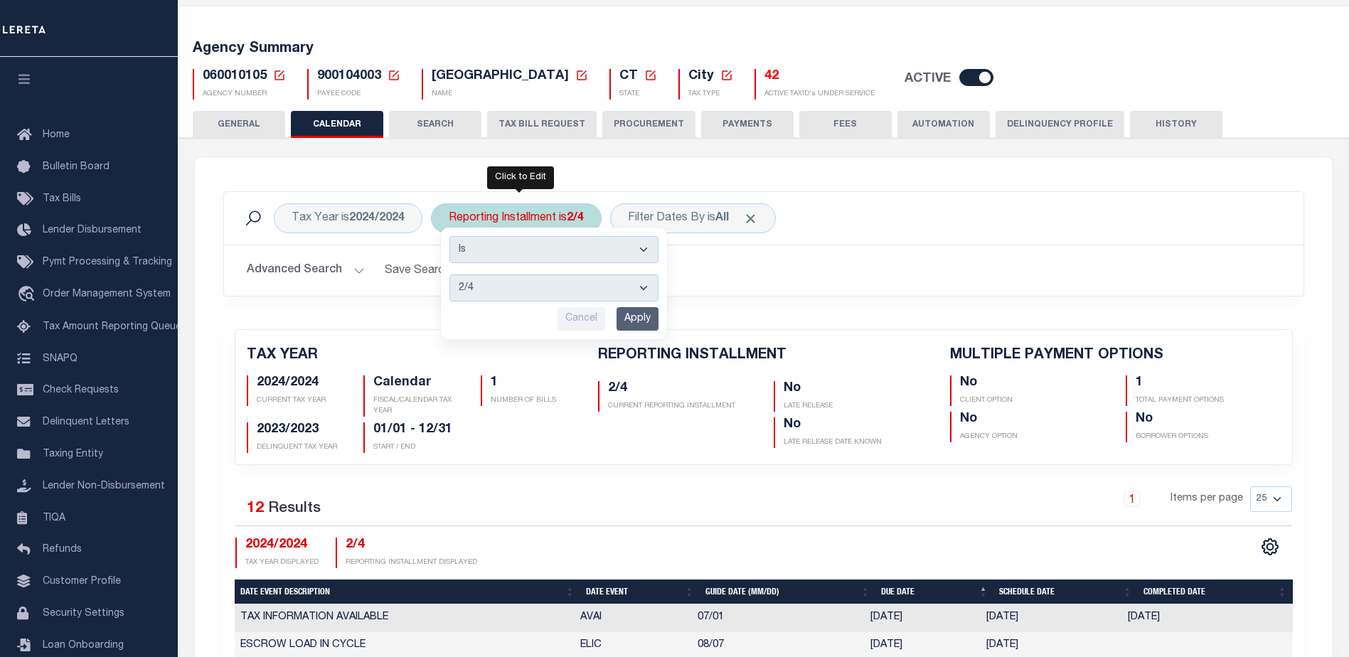
drag, startPoint x: 515, startPoint y: 285, endPoint x: 514, endPoint y: 301, distance: 15.7
click at [514, 286] on select "1/4 2/4 3/4 4/4" at bounding box center [554, 288] width 209 height 27
select select "3/4"
click at [450, 275] on select "1/4 2/4 3/4 4/4" at bounding box center [554, 288] width 209 height 27
click at [639, 319] on input "Apply" at bounding box center [638, 318] width 42 height 23
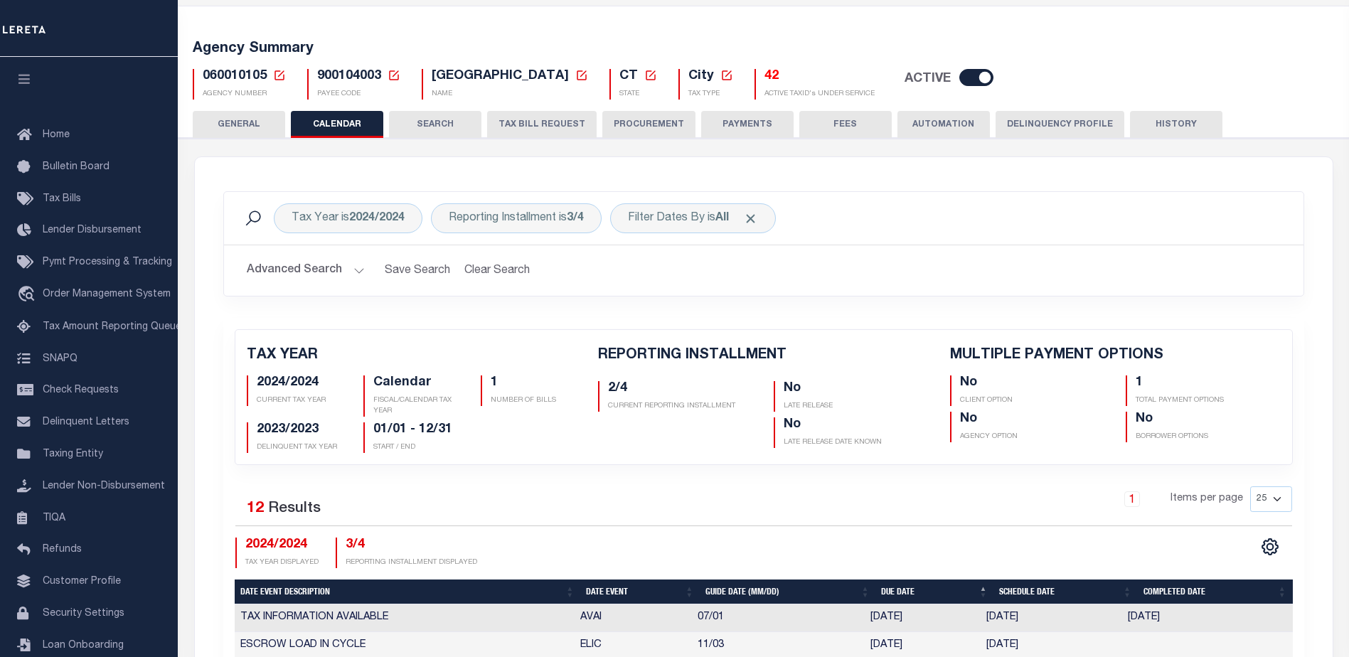
scroll to position [0, 0]
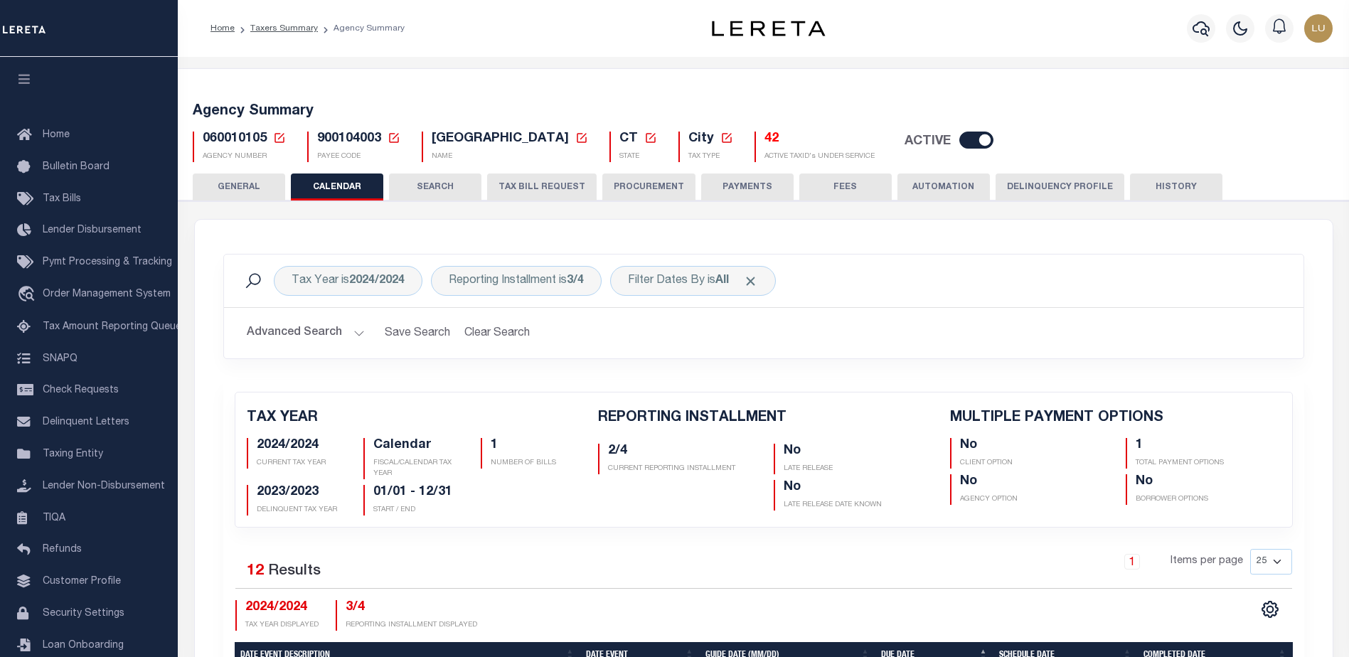
click at [281, 134] on icon at bounding box center [279, 138] width 13 height 13
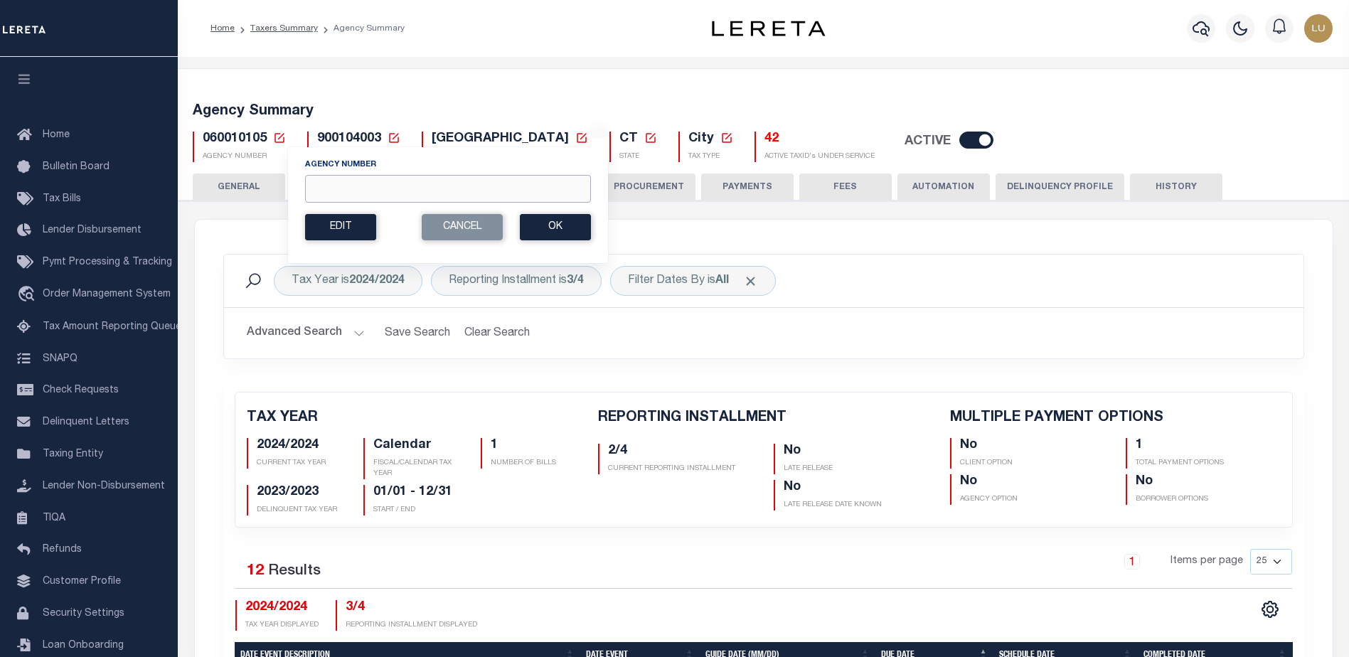
click at [429, 187] on input "Agency Number" at bounding box center [448, 189] width 286 height 28
paste input "310600627"
type input "310600627"
click at [565, 223] on button "Ok" at bounding box center [555, 227] width 71 height 26
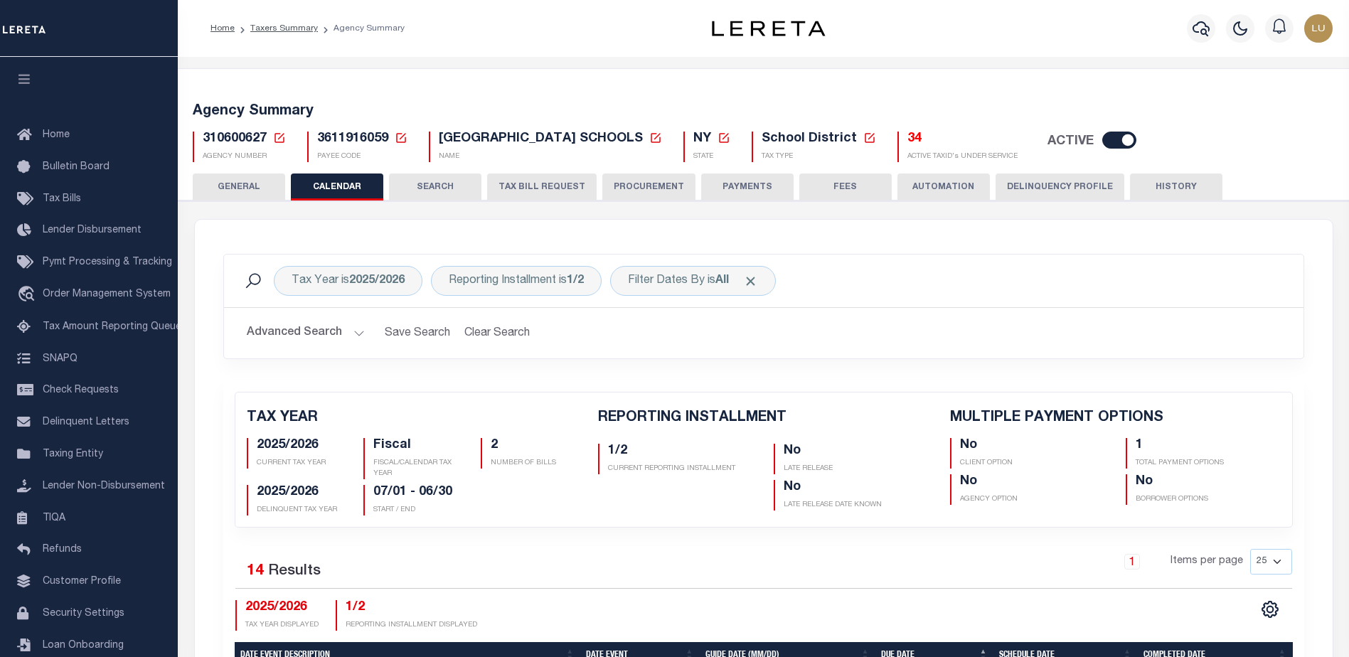
drag, startPoint x: 277, startPoint y: 133, endPoint x: 285, endPoint y: 137, distance: 8.6
click at [277, 133] on icon at bounding box center [279, 138] width 13 height 13
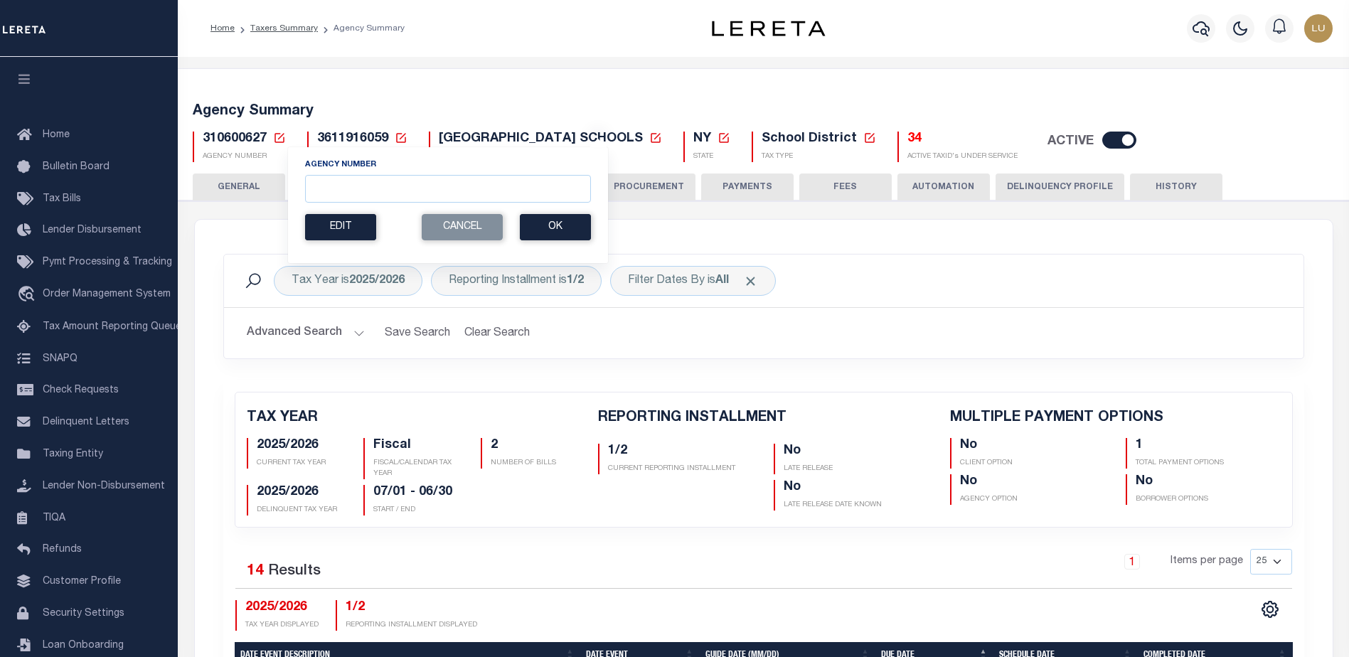
click at [383, 173] on div "Agency Number" at bounding box center [448, 181] width 286 height 44
click at [400, 185] on input "Agency Number" at bounding box center [448, 189] width 286 height 28
paste input "210750000"
type input "210750000"
click at [554, 232] on button "Ok" at bounding box center [555, 227] width 71 height 26
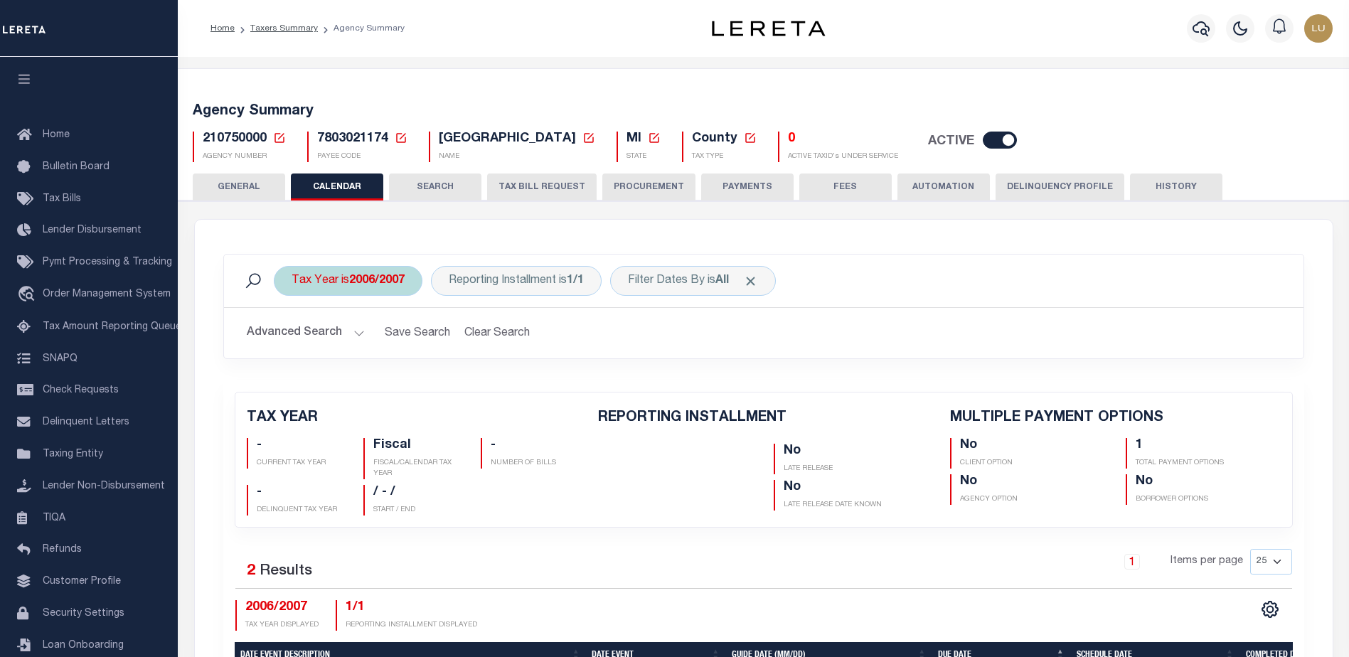
click at [390, 283] on b "2006/2007" at bounding box center [376, 280] width 55 height 11
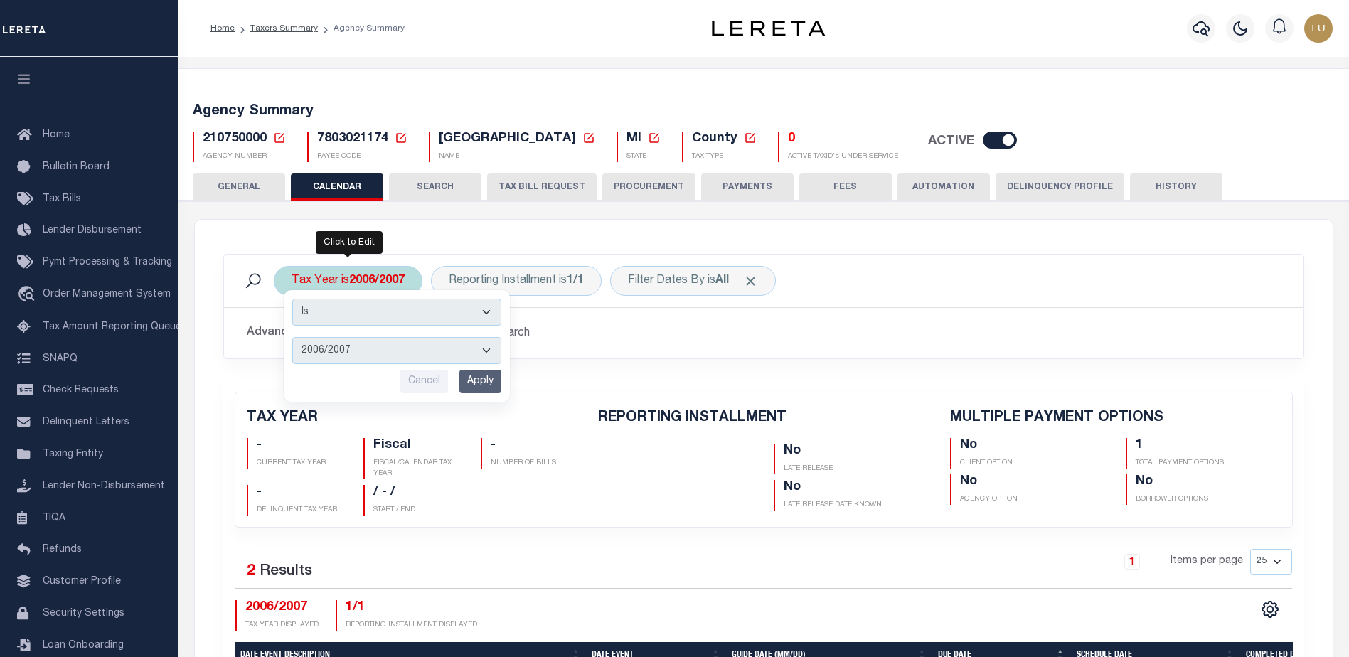
click at [414, 362] on select "2006/2007 2005/2006" at bounding box center [396, 350] width 209 height 27
select select "2005/2006"
click at [292, 337] on select "2006/2007 2005/2006" at bounding box center [396, 350] width 209 height 27
click at [492, 376] on input "Apply" at bounding box center [481, 381] width 42 height 23
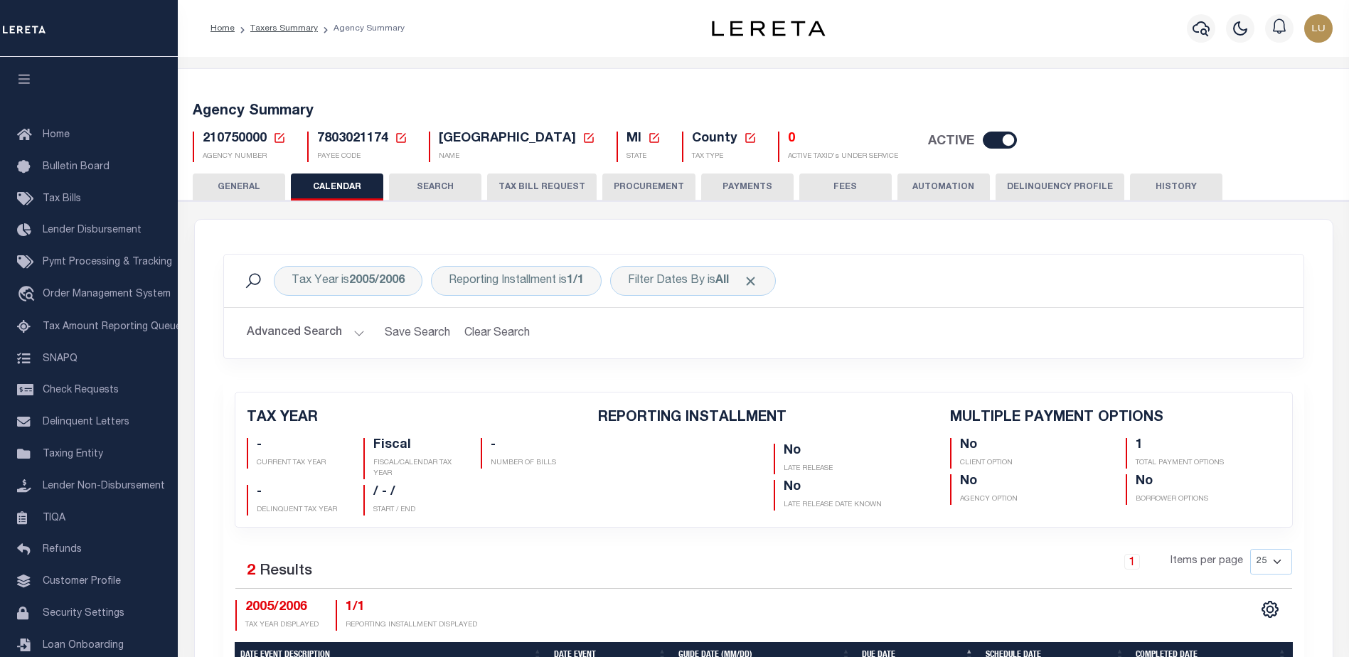
click at [280, 138] on icon at bounding box center [279, 138] width 13 height 13
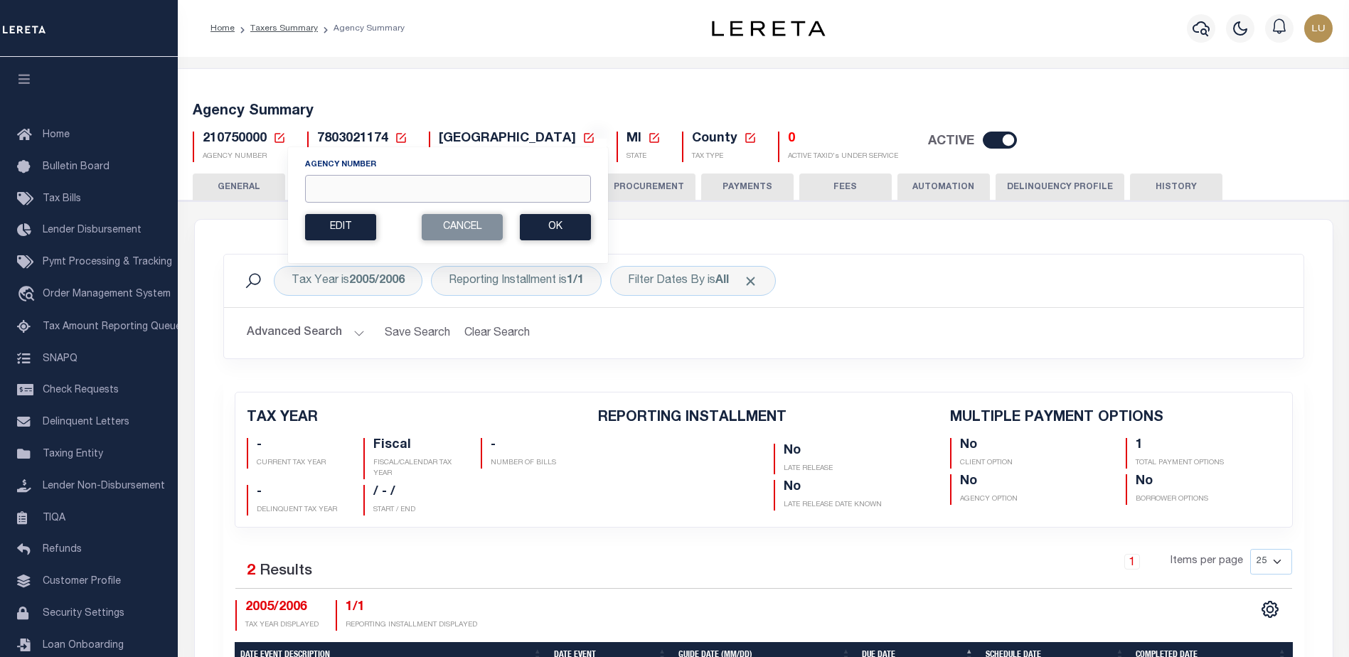
click at [351, 183] on input "Agency Number" at bounding box center [448, 189] width 286 height 28
paste input "480160000"
type input "480160000"
click at [579, 225] on button "Ok" at bounding box center [555, 227] width 71 height 26
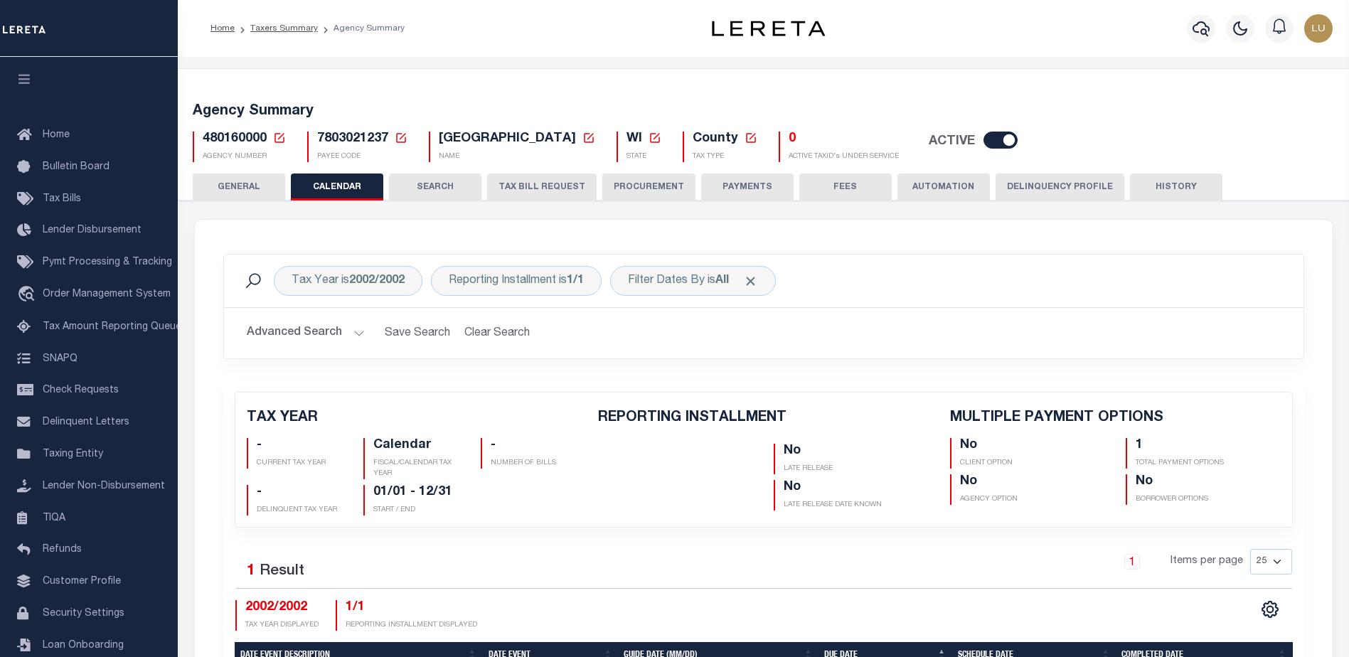
checkbox input "false"
type input "1"
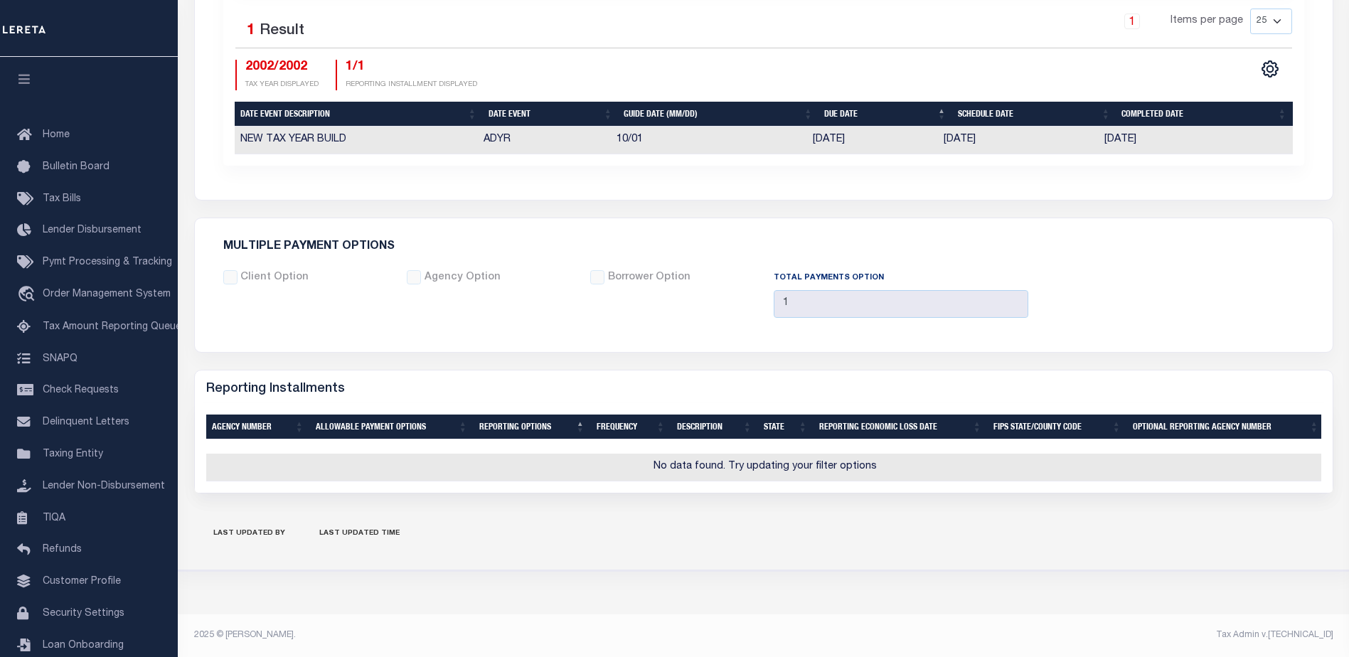
scroll to position [266, 0]
